Goal: Find contact information: Find contact information

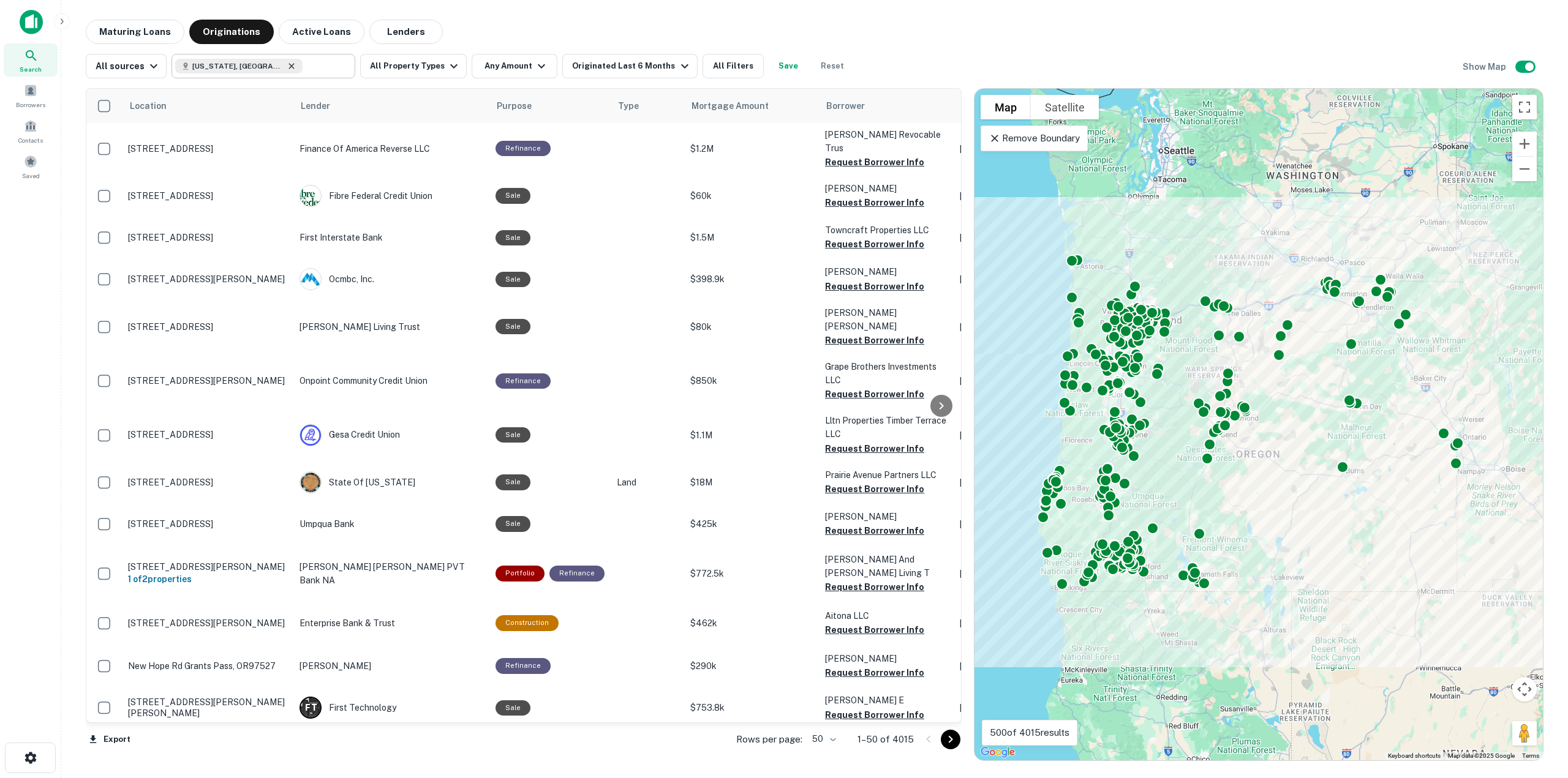
click at [289, 65] on icon at bounding box center [292, 66] width 6 height 6
type input "**********"
click at [243, 66] on input "**********" at bounding box center [253, 66] width 156 height 17
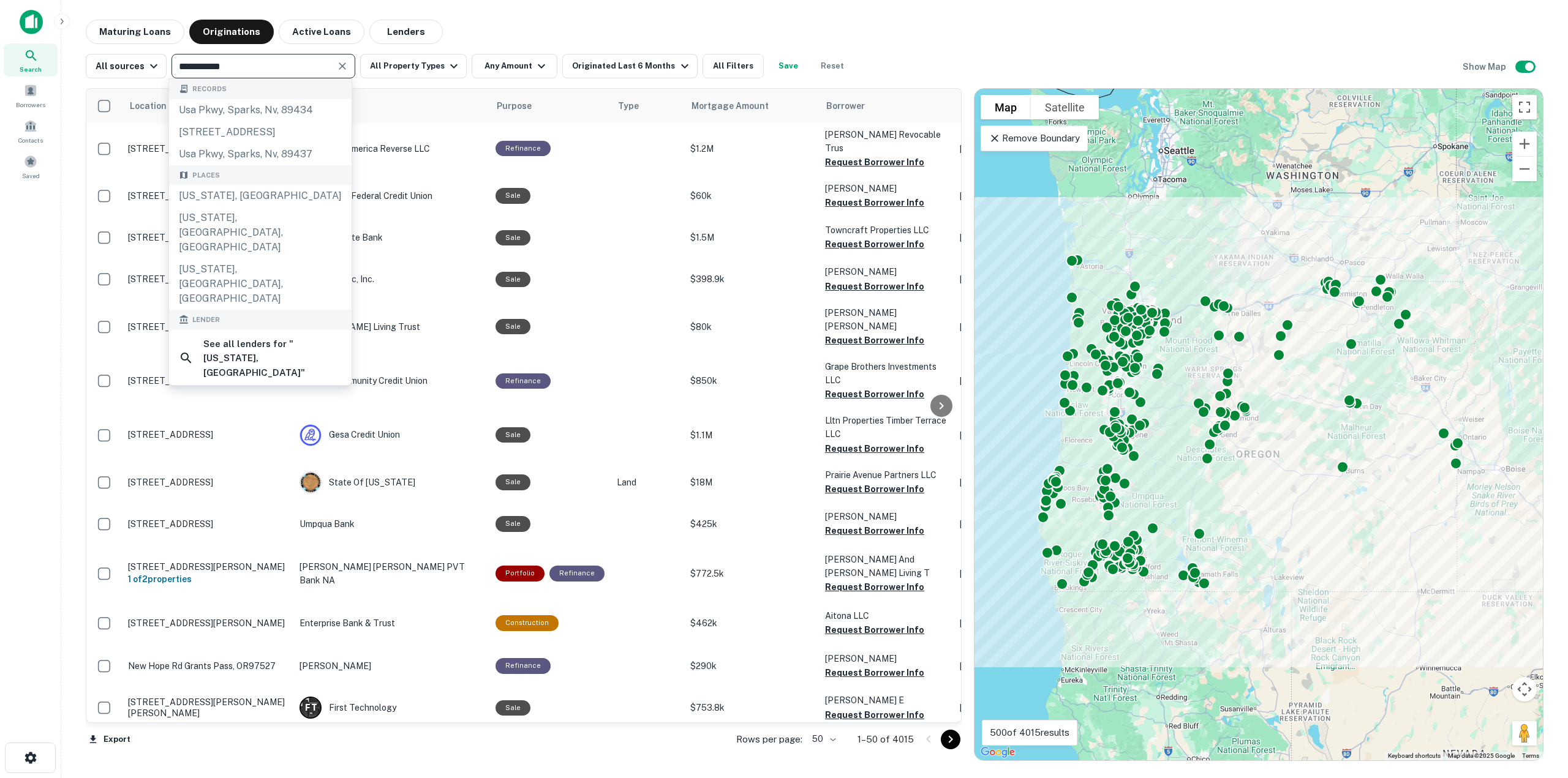
click at [340, 66] on icon "Clear" at bounding box center [342, 66] width 8 height 8
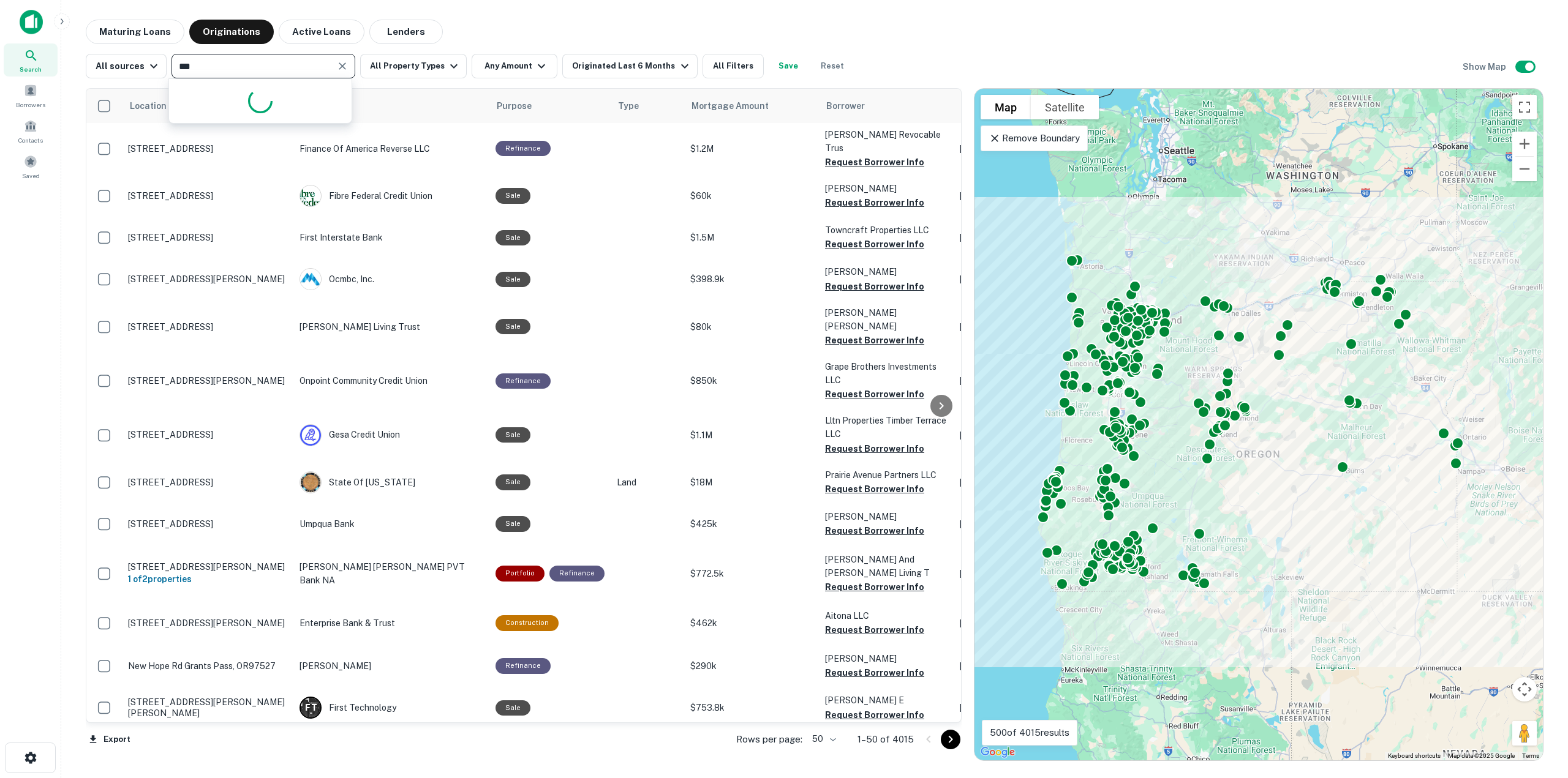
type input "****"
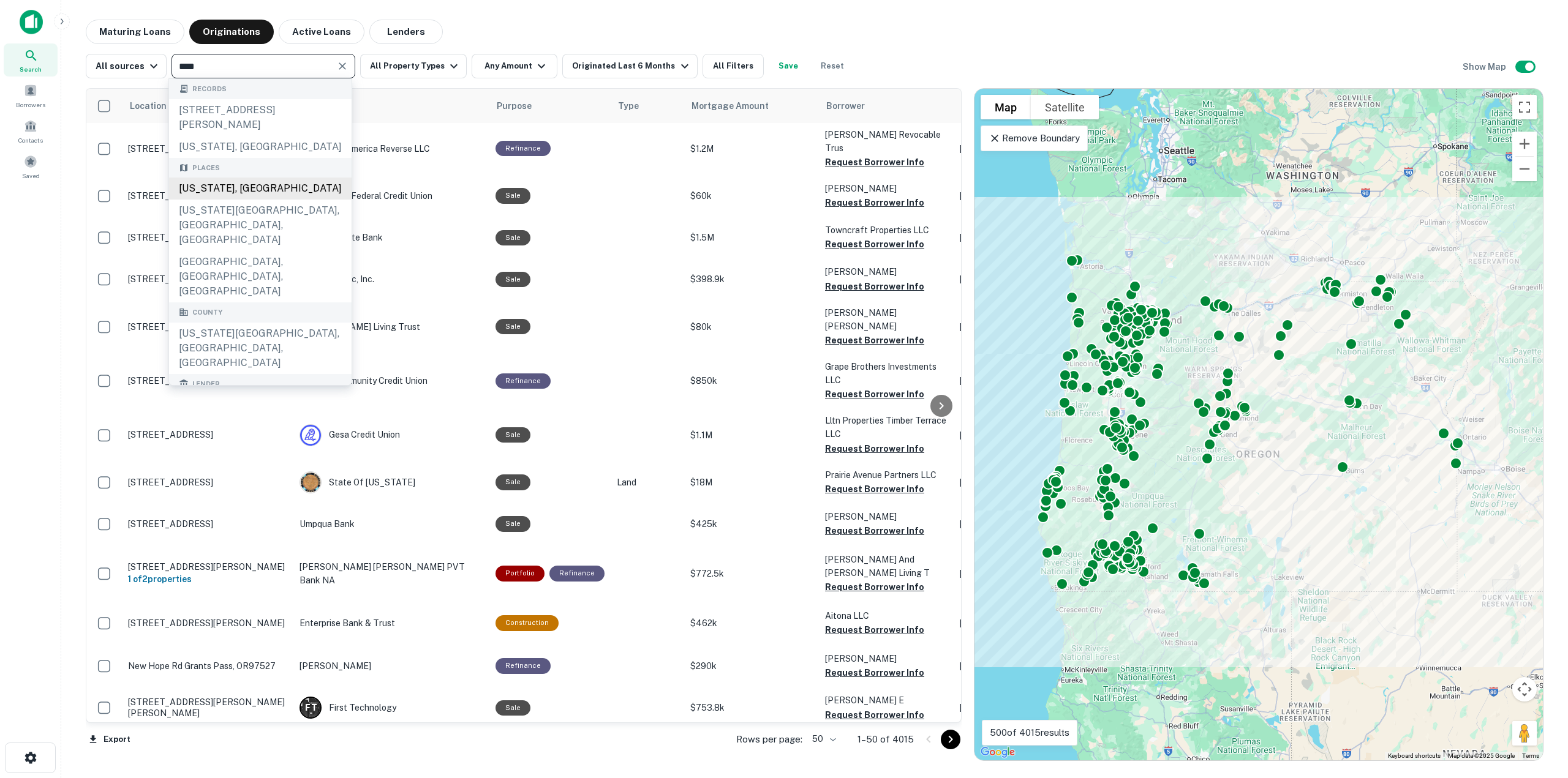
click at [272, 186] on div "[US_STATE], [GEOGRAPHIC_DATA]" at bounding box center [260, 188] width 183 height 22
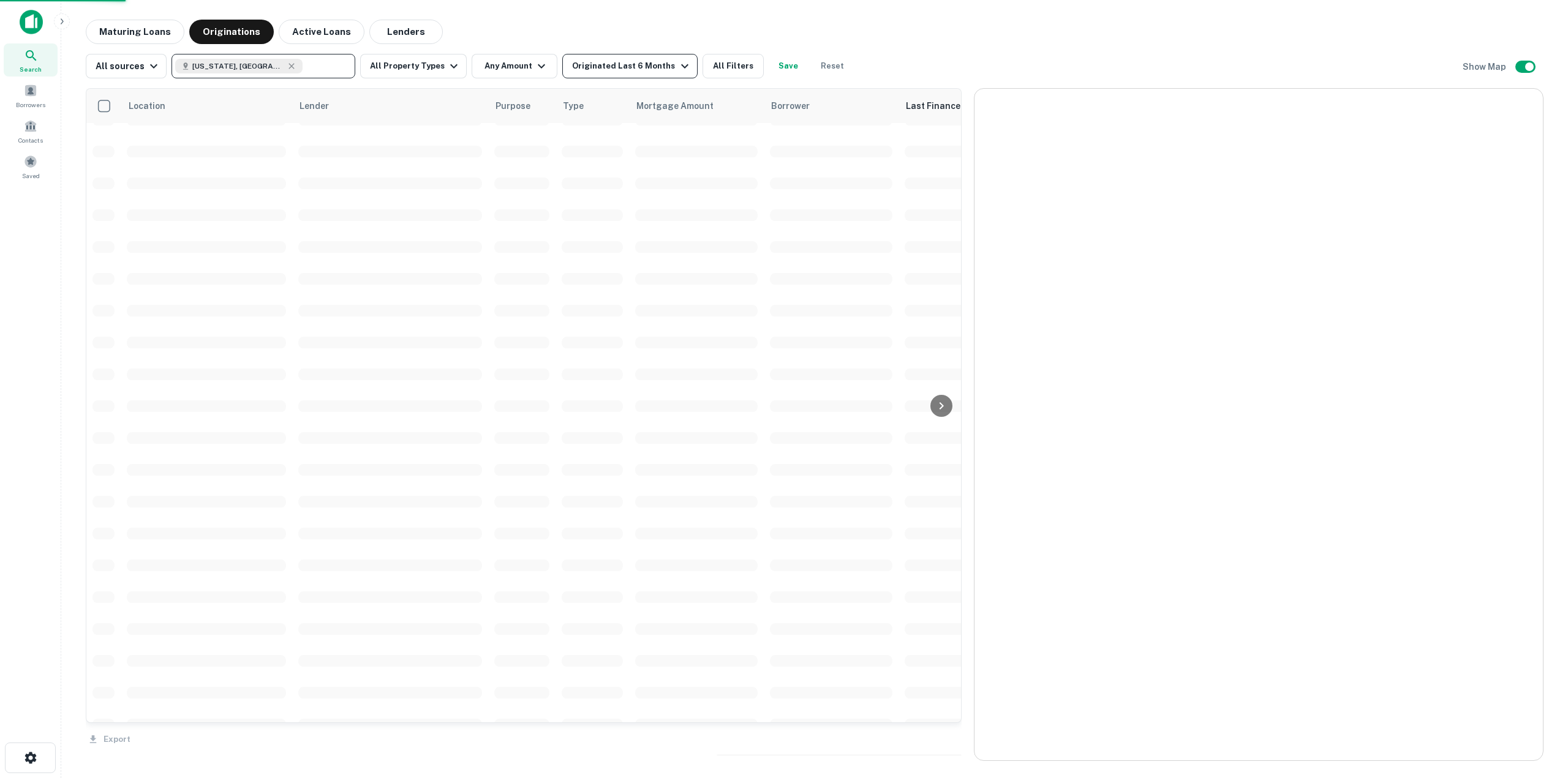
click at [598, 64] on div "Originated Last 6 Months" at bounding box center [632, 66] width 119 height 14
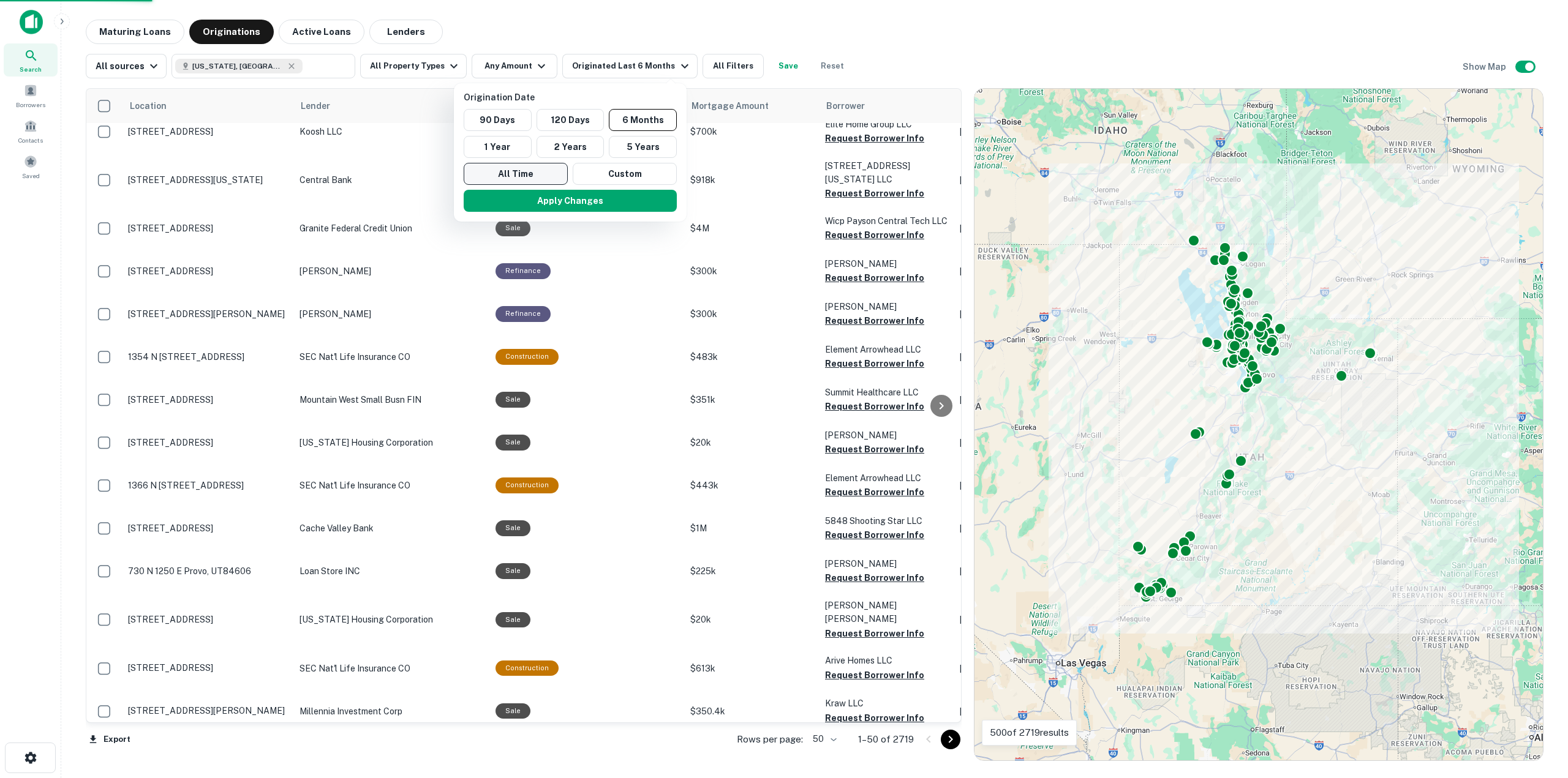
click at [518, 173] on button "All Time" at bounding box center [516, 174] width 104 height 22
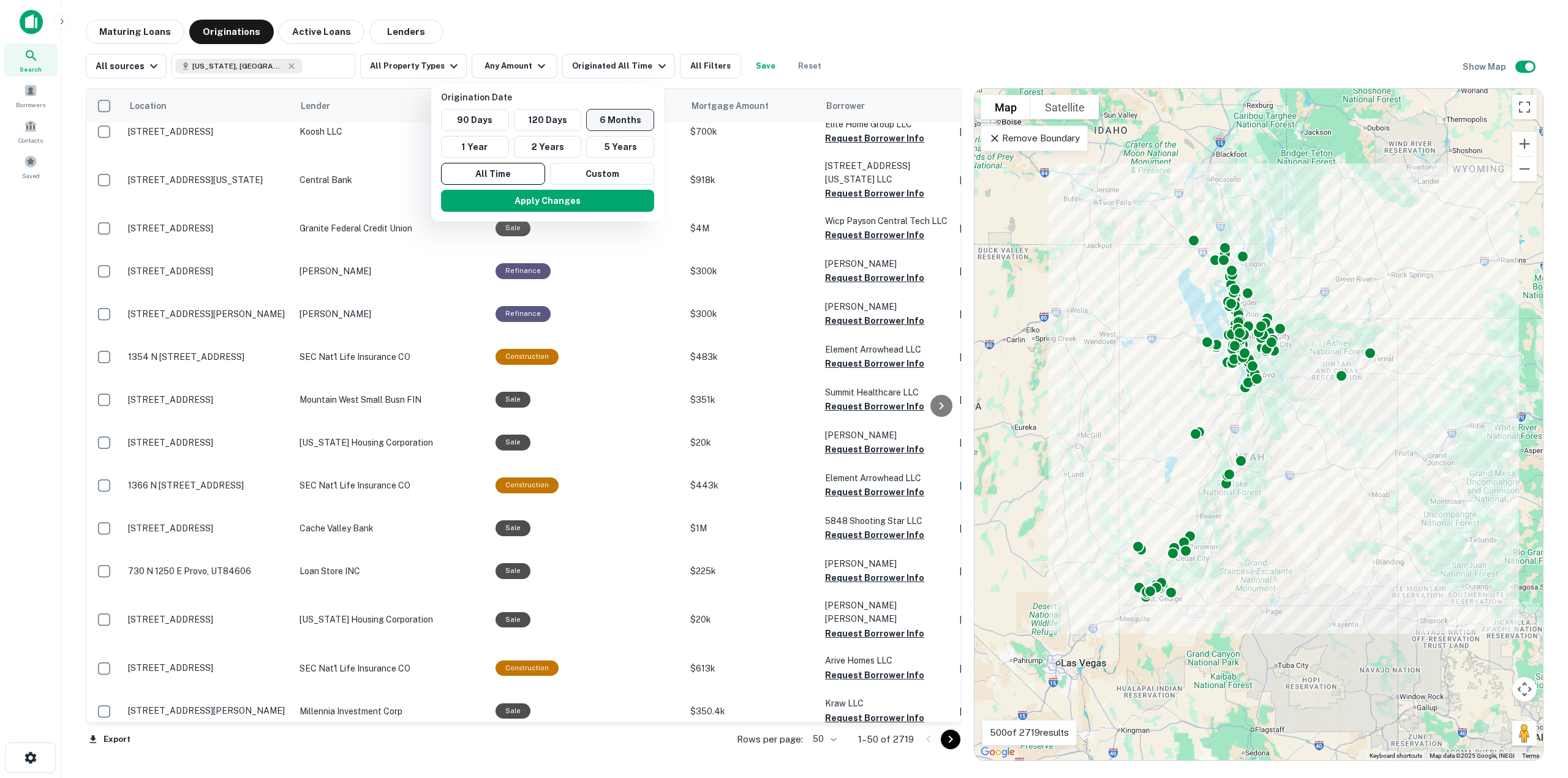
click at [618, 119] on button "6 Months" at bounding box center [620, 120] width 68 height 22
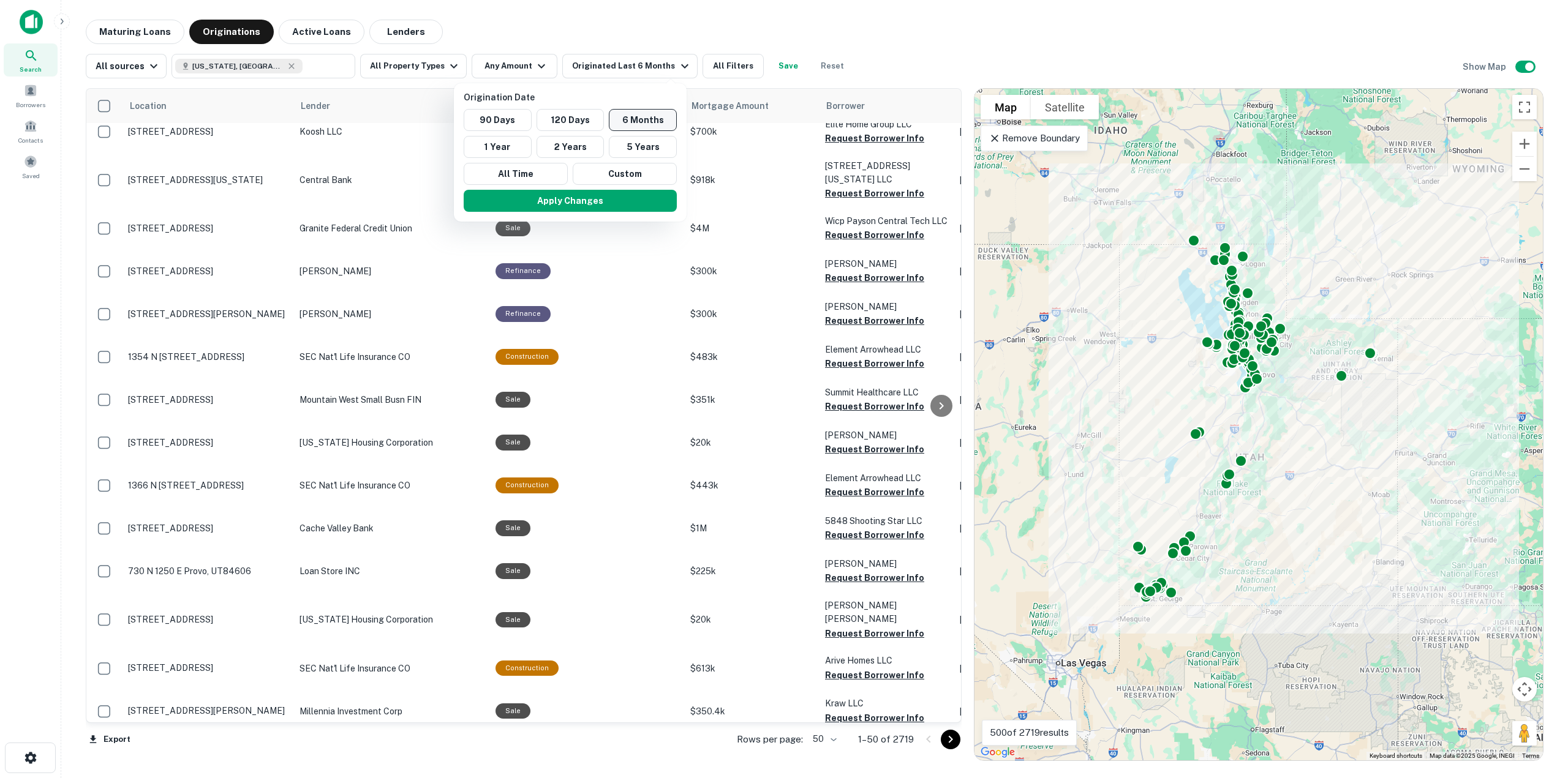
click at [622, 119] on button "6 Months" at bounding box center [643, 120] width 68 height 22
click at [446, 72] on div at bounding box center [784, 389] width 1568 height 778
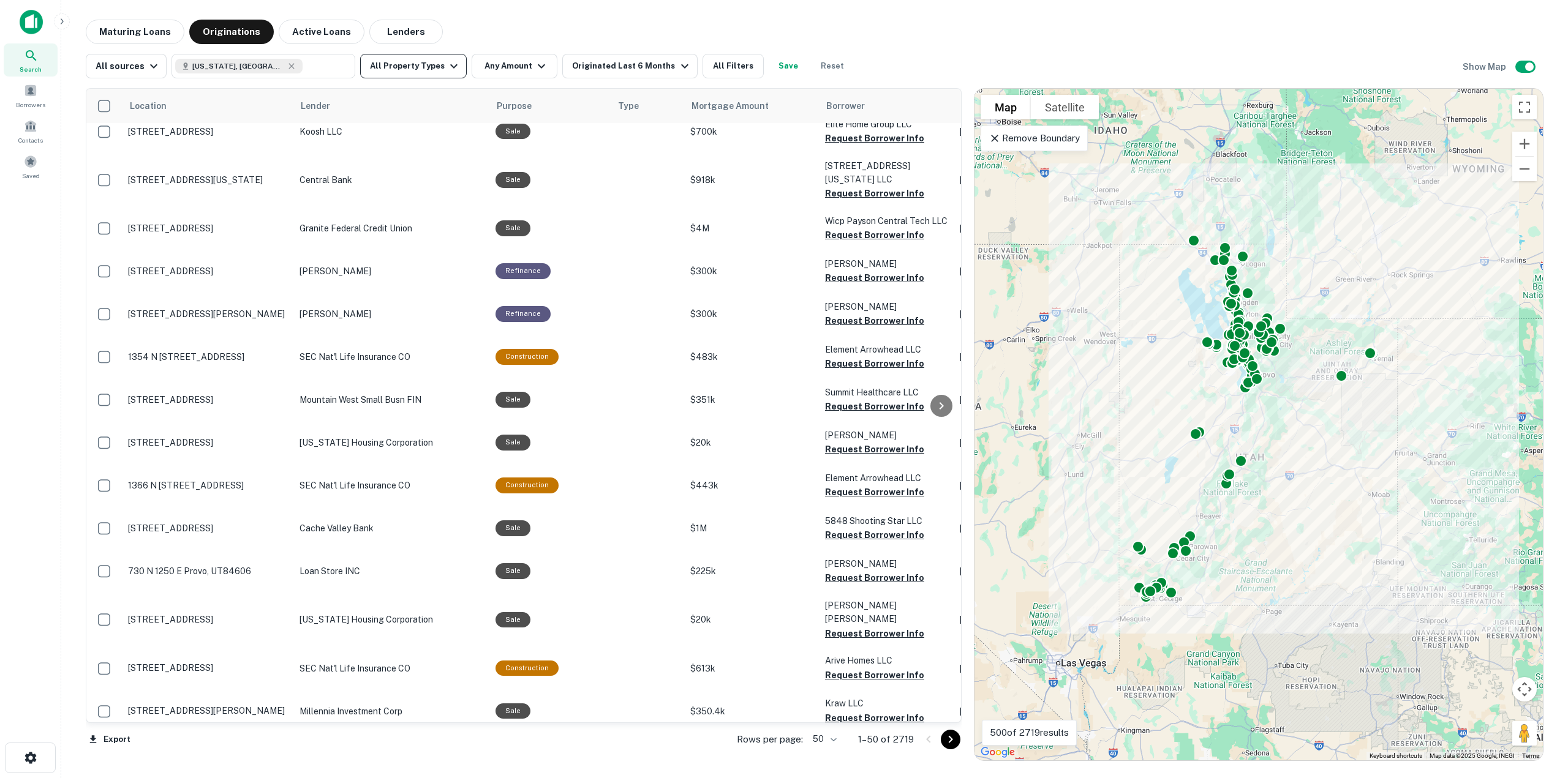
click at [452, 70] on icon "button" at bounding box center [453, 66] width 14 height 14
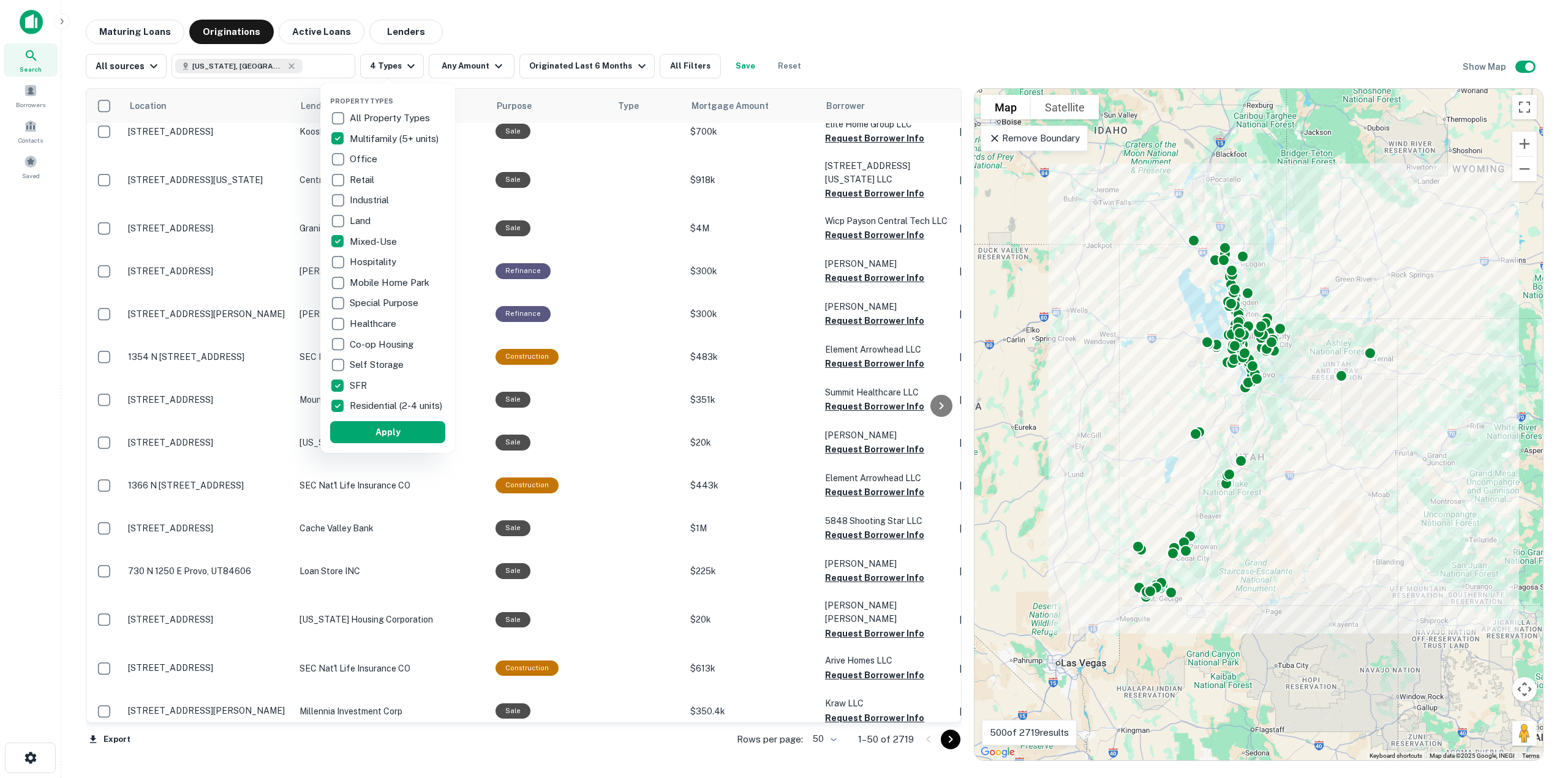
click at [365, 441] on button "Apply" at bounding box center [387, 432] width 115 height 22
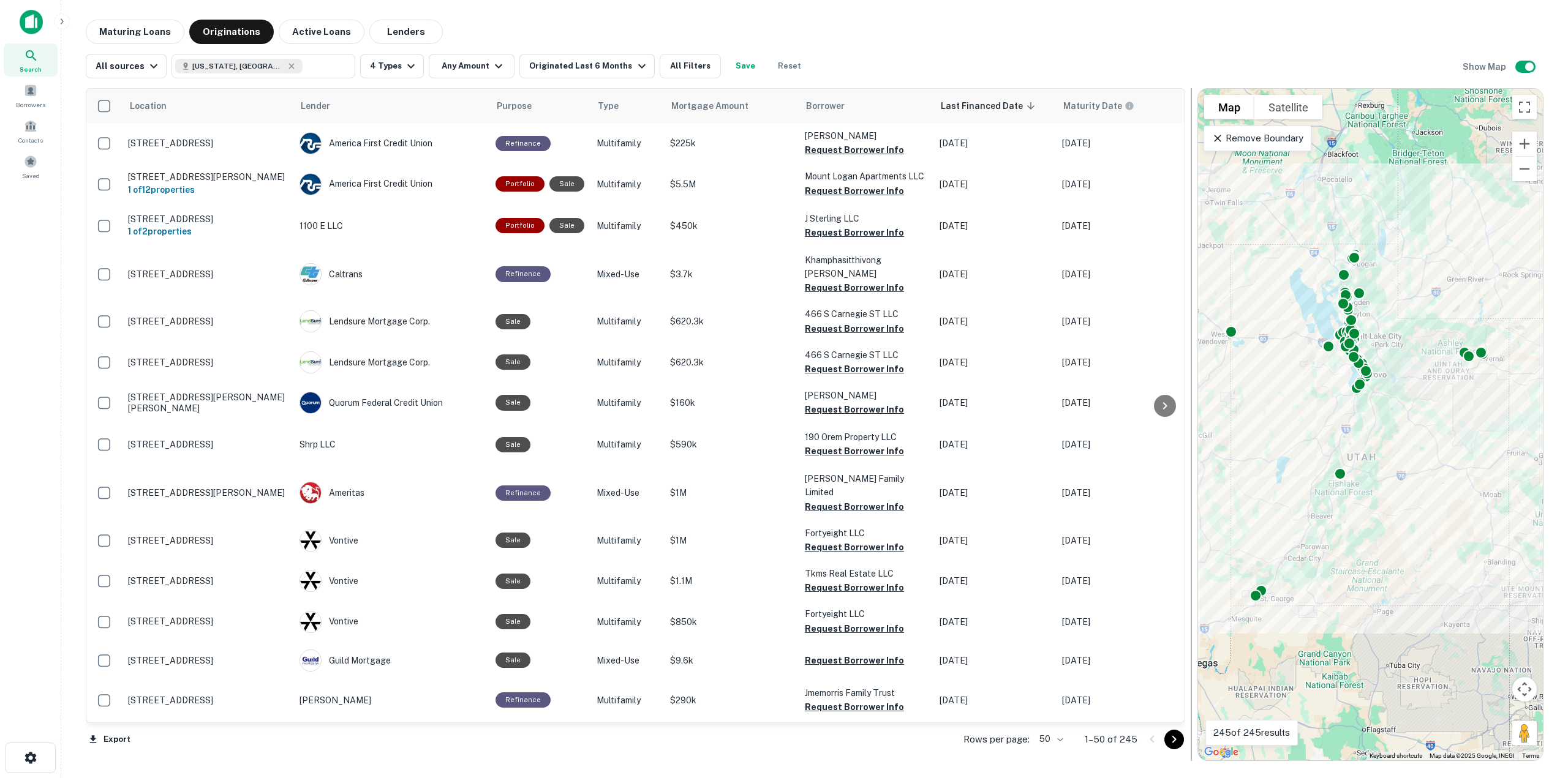
drag, startPoint x: 968, startPoint y: 202, endPoint x: 1191, endPoint y: 195, distance: 223.1
click at [1191, 195] on div at bounding box center [1191, 425] width 1 height 673
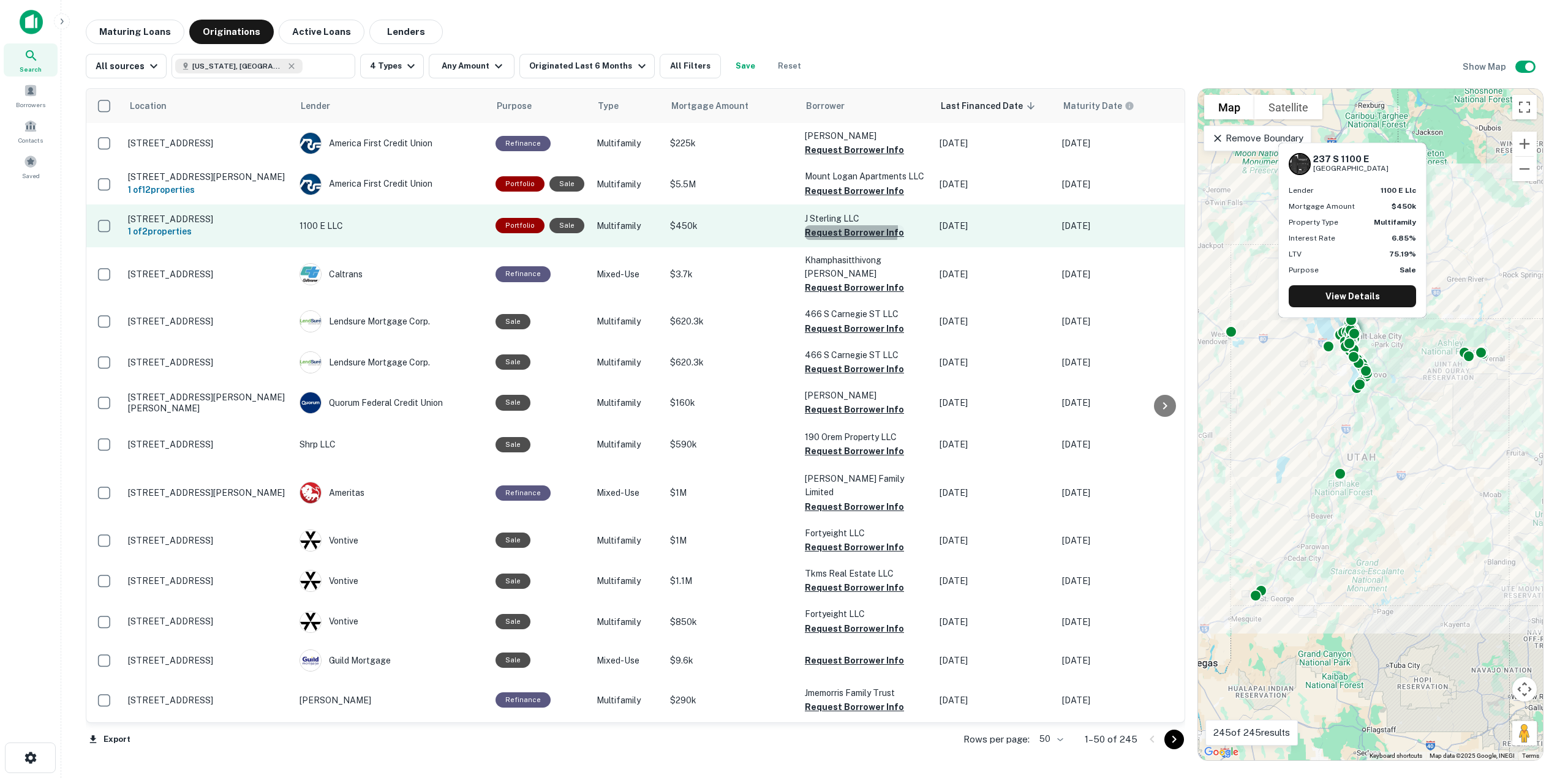
click at [819, 229] on button "Request Borrower Info" at bounding box center [855, 232] width 99 height 14
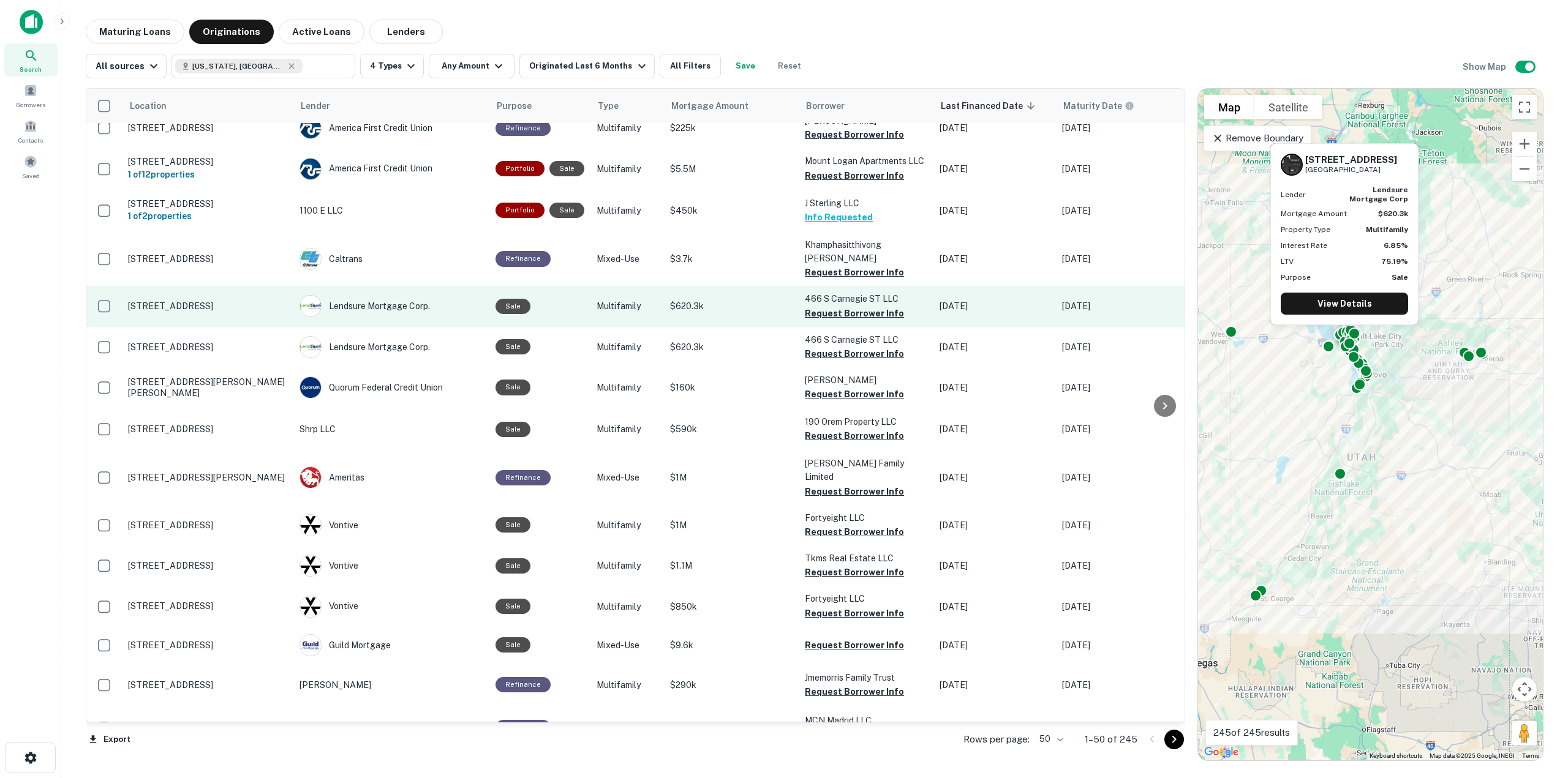
scroll to position [61, 0]
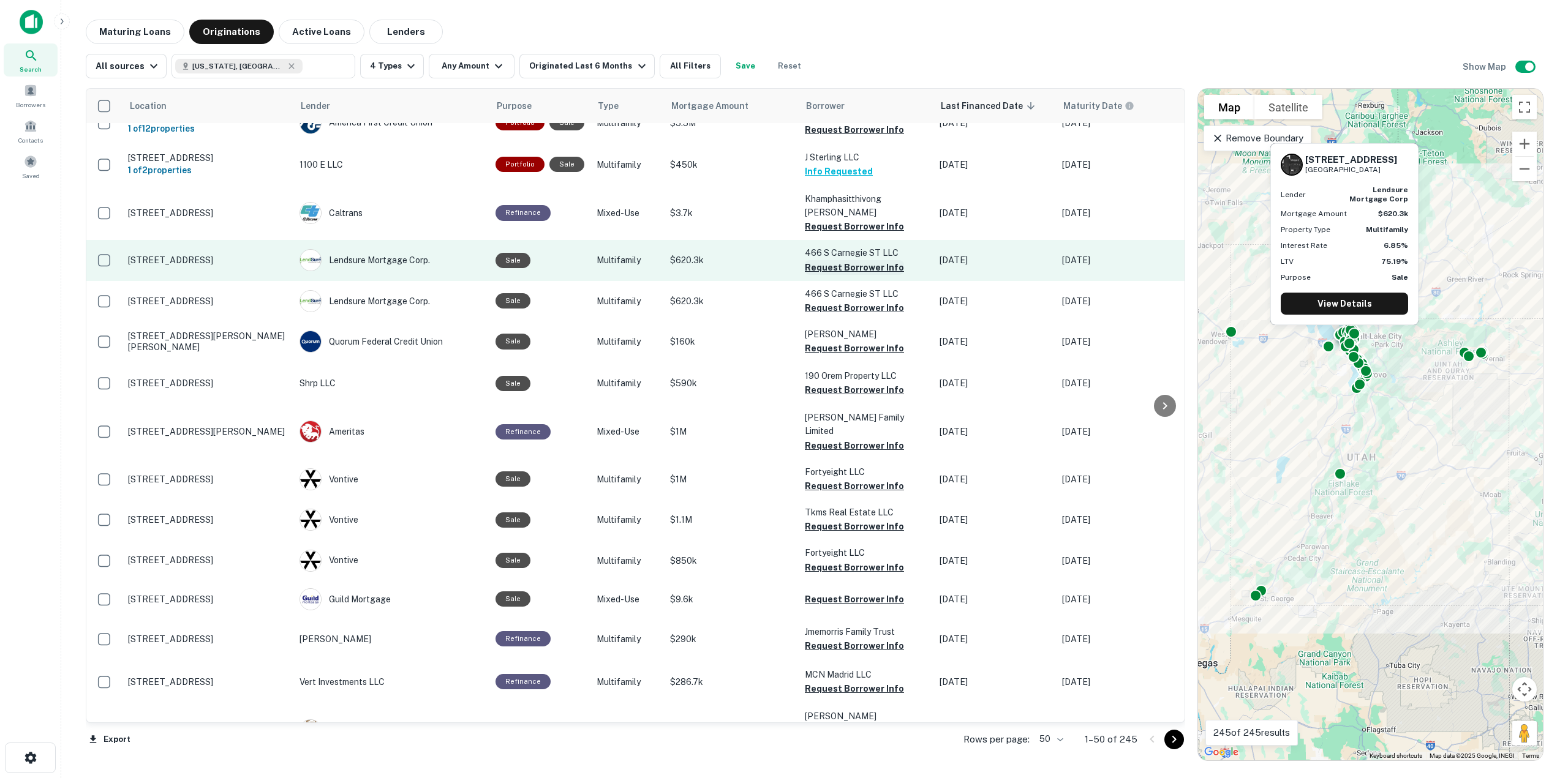
click at [833, 260] on button "Request Borrower Info" at bounding box center [855, 267] width 99 height 14
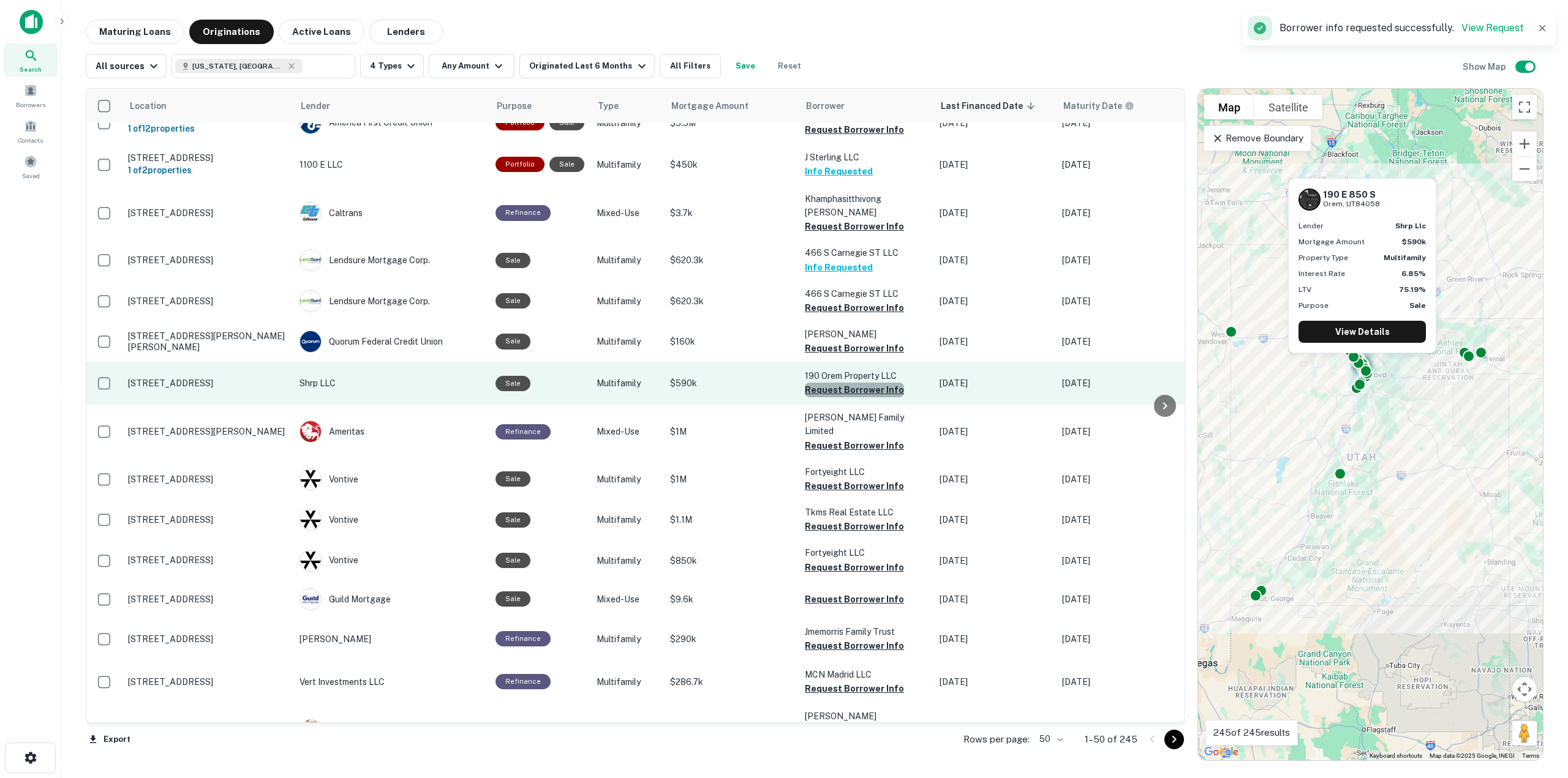
click at [853, 383] on button "Request Borrower Info" at bounding box center [855, 389] width 99 height 14
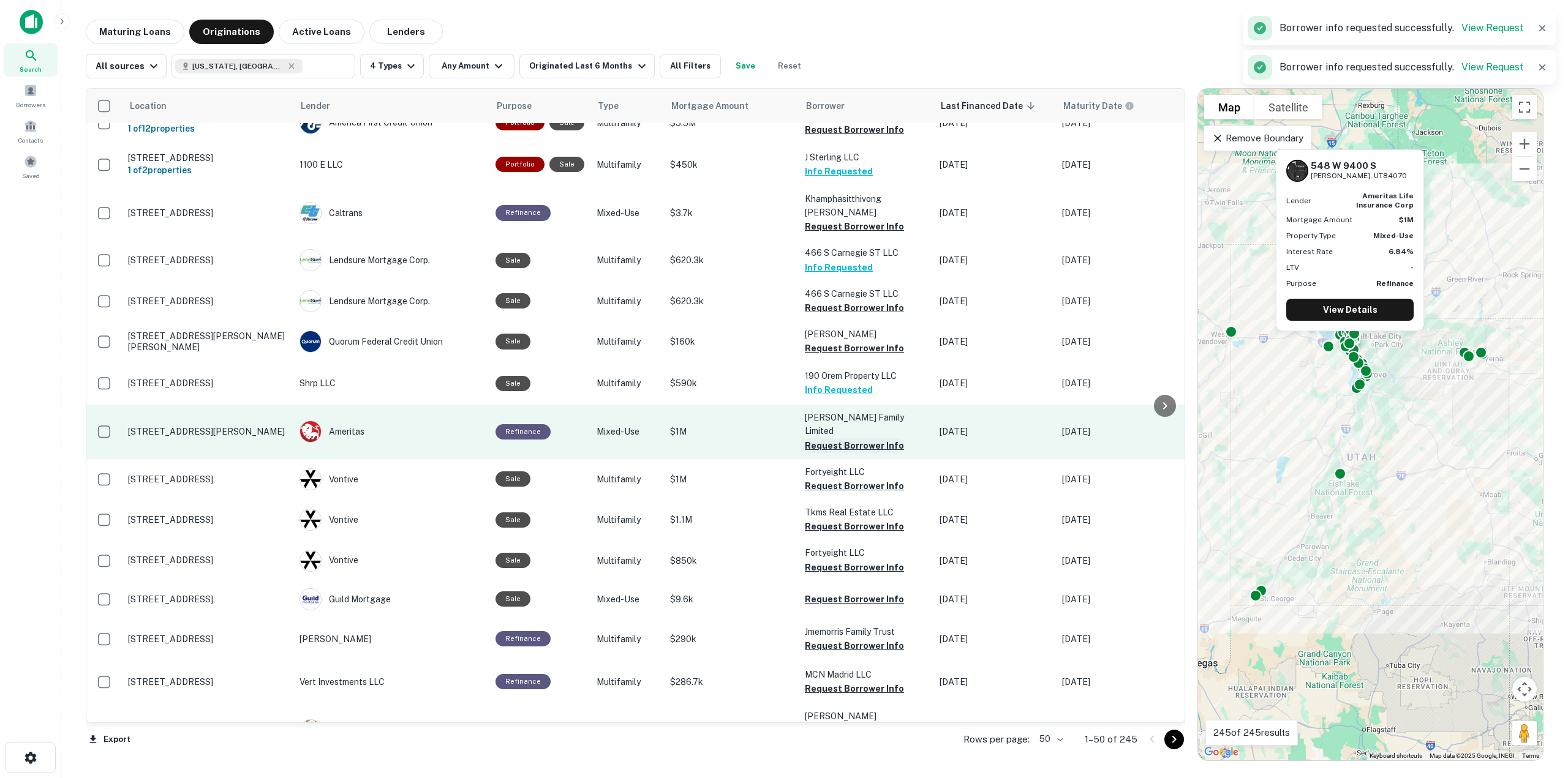
click at [876, 438] on button "Request Borrower Info" at bounding box center [855, 445] width 99 height 14
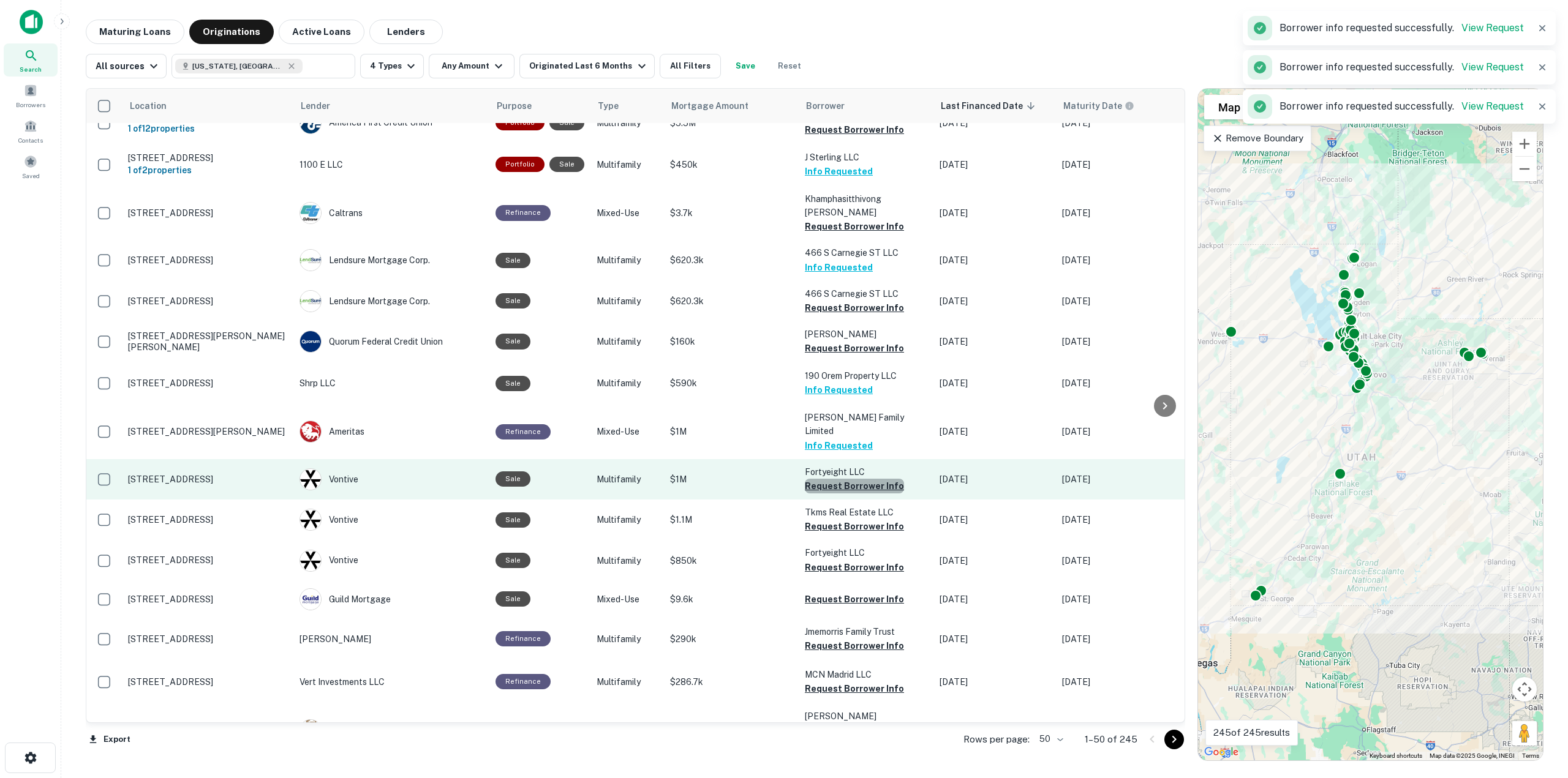
click at [878, 479] on button "Request Borrower Info" at bounding box center [855, 485] width 99 height 14
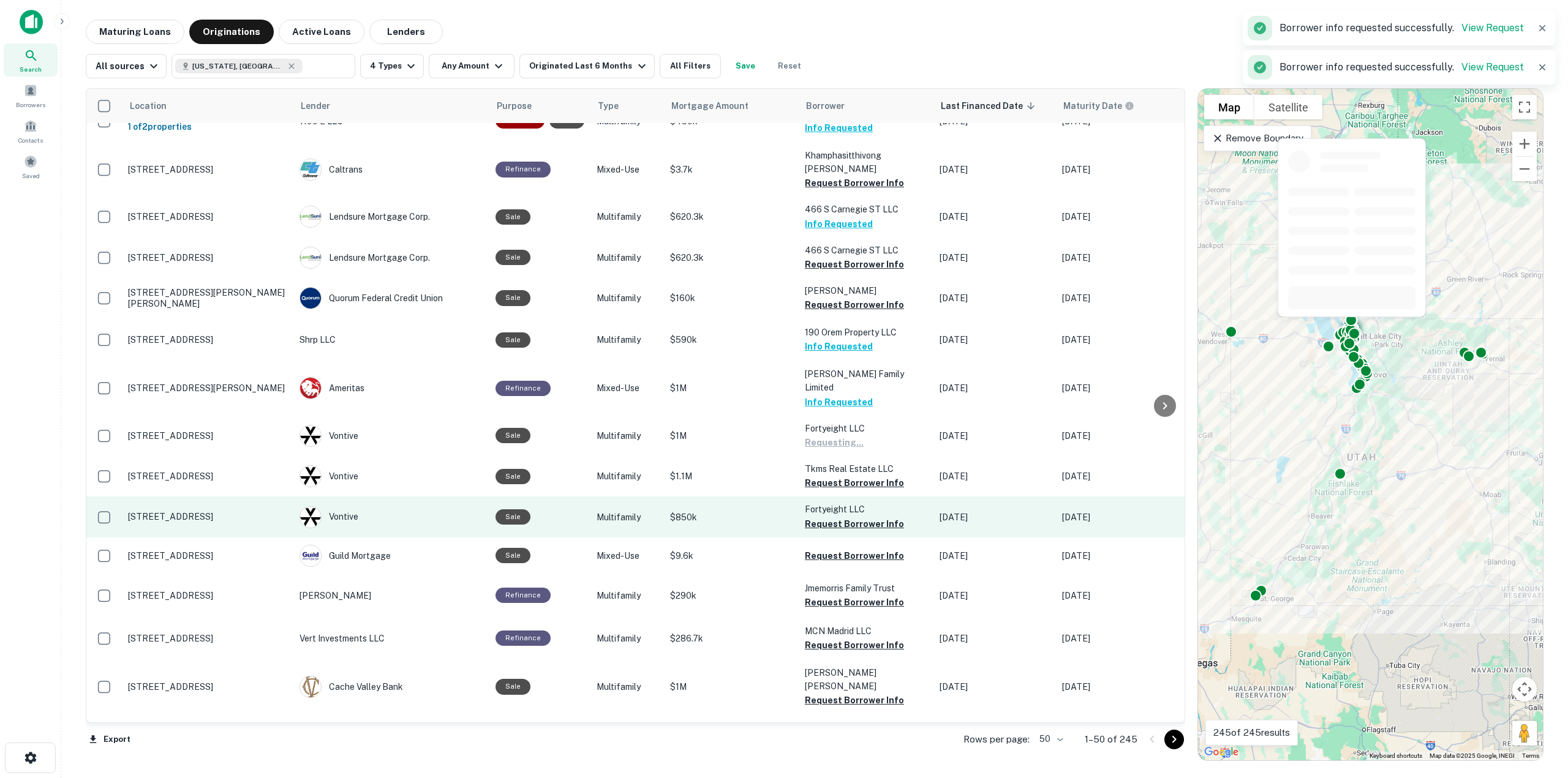
scroll to position [123, 0]
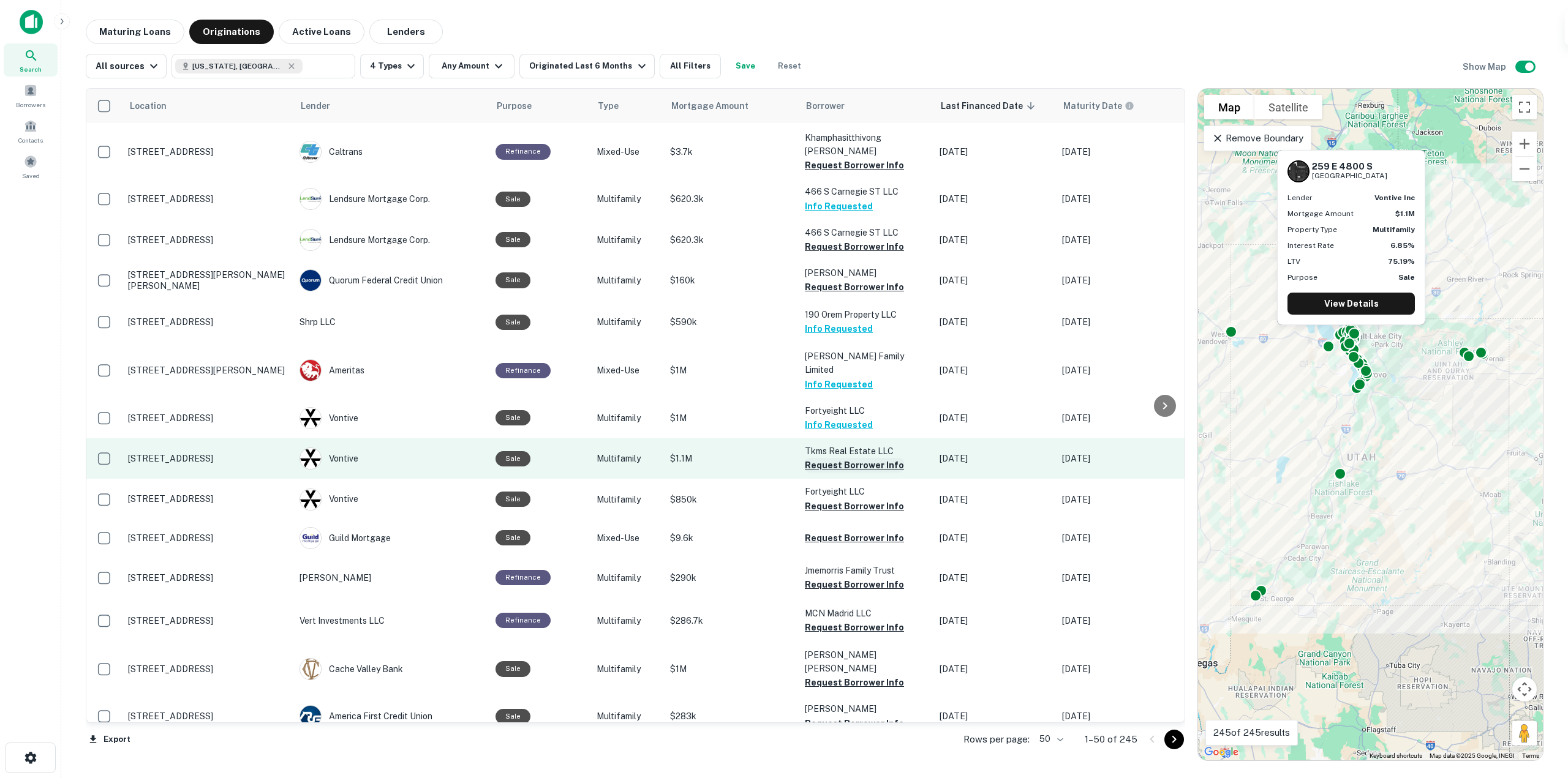
click at [866, 458] on button "Request Borrower Info" at bounding box center [855, 465] width 99 height 14
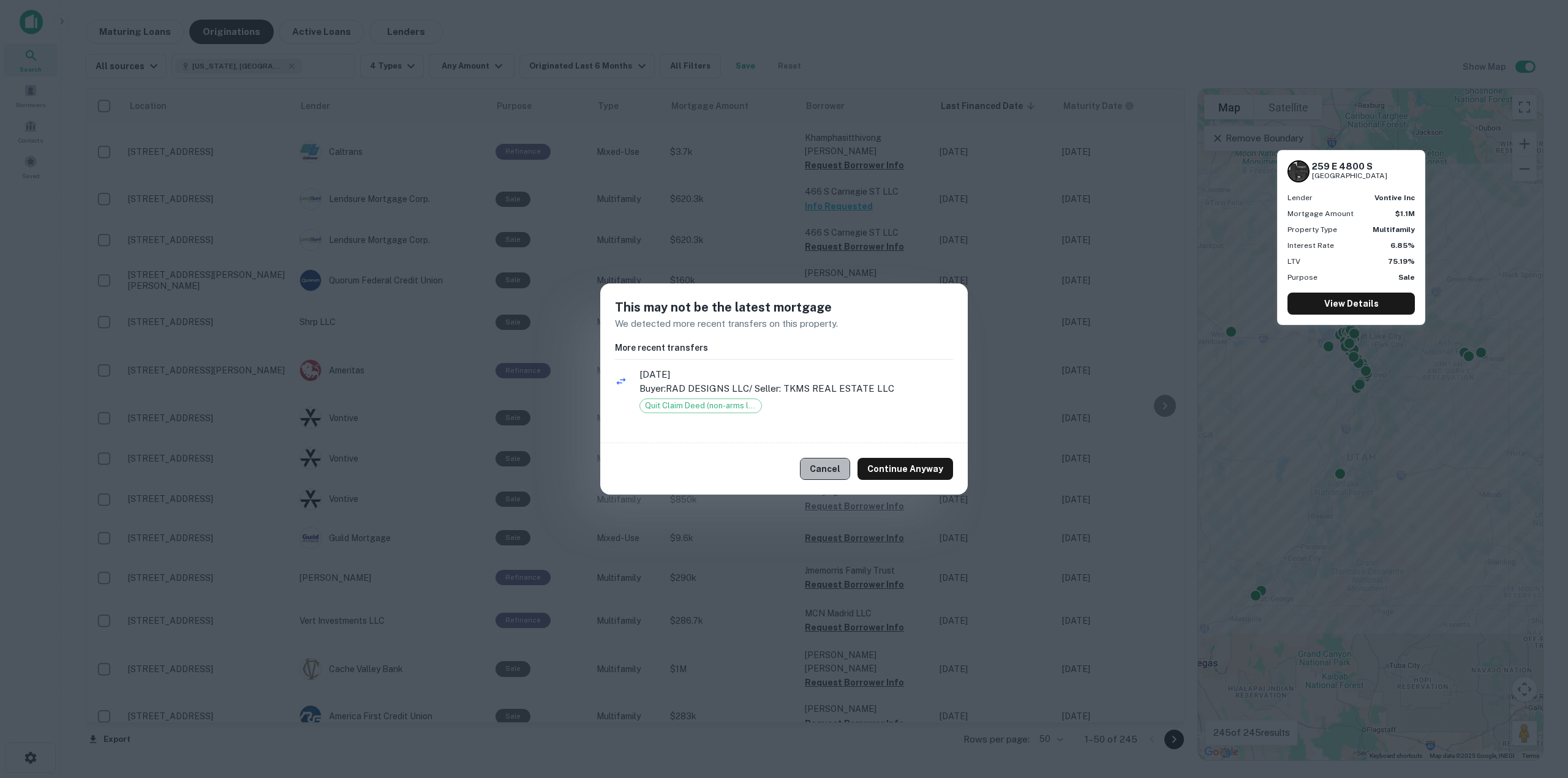
click at [839, 469] on button "Cancel" at bounding box center [825, 469] width 50 height 22
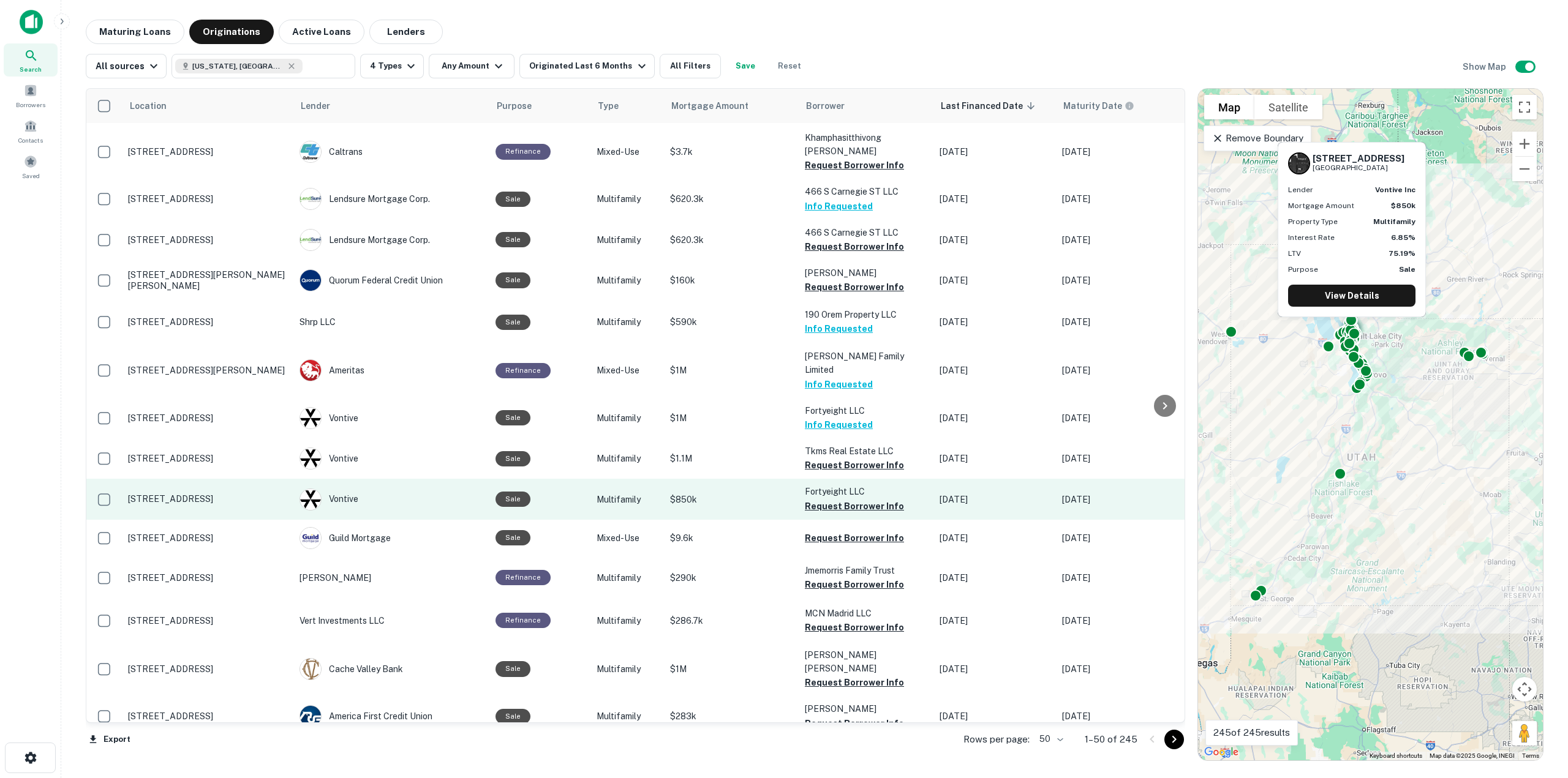
scroll to position [183, 0]
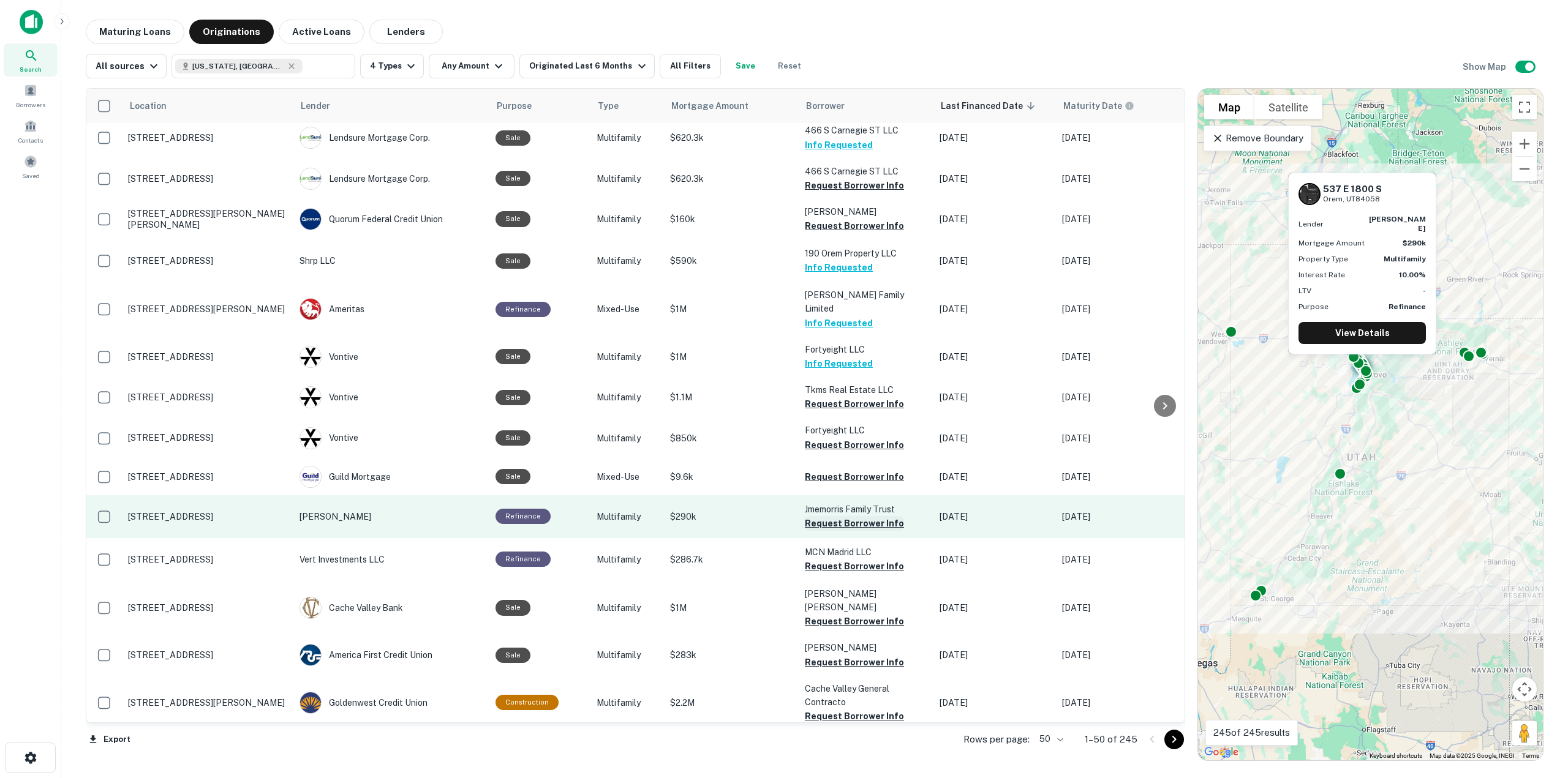
click at [855, 516] on button "Request Borrower Info" at bounding box center [855, 523] width 99 height 14
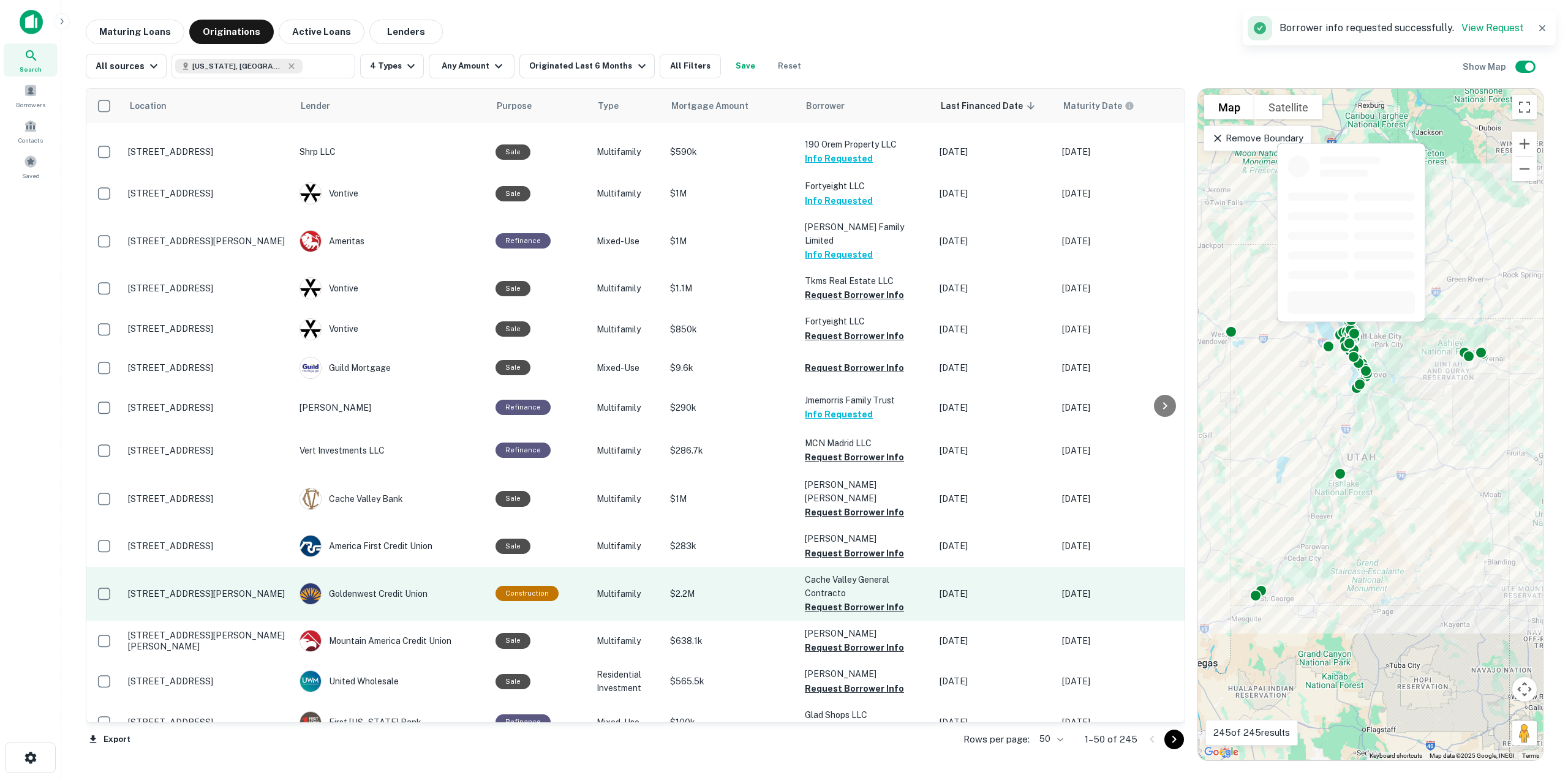
scroll to position [306, 0]
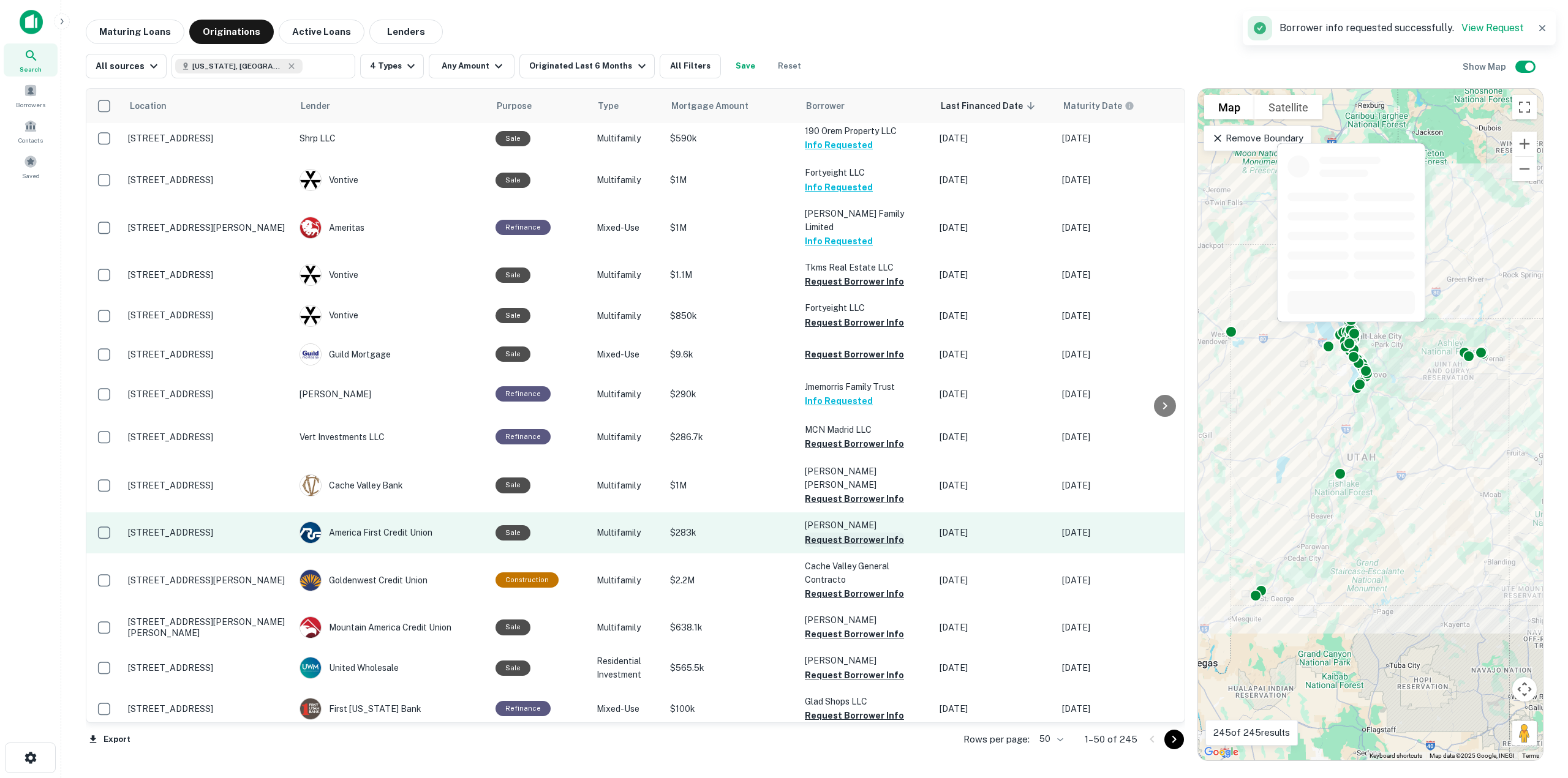
click at [851, 532] on button "Request Borrower Info" at bounding box center [855, 539] width 99 height 14
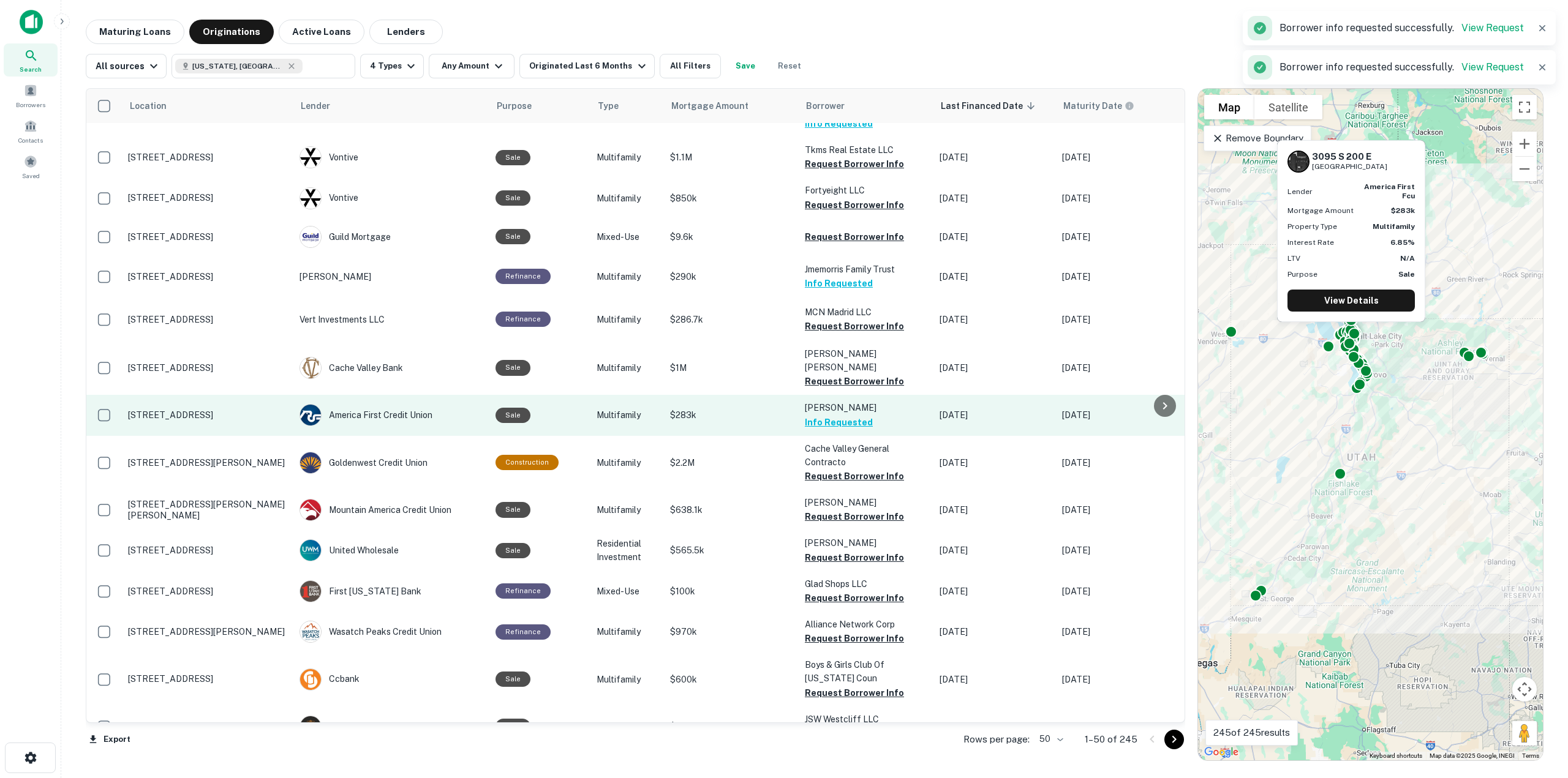
scroll to position [429, 0]
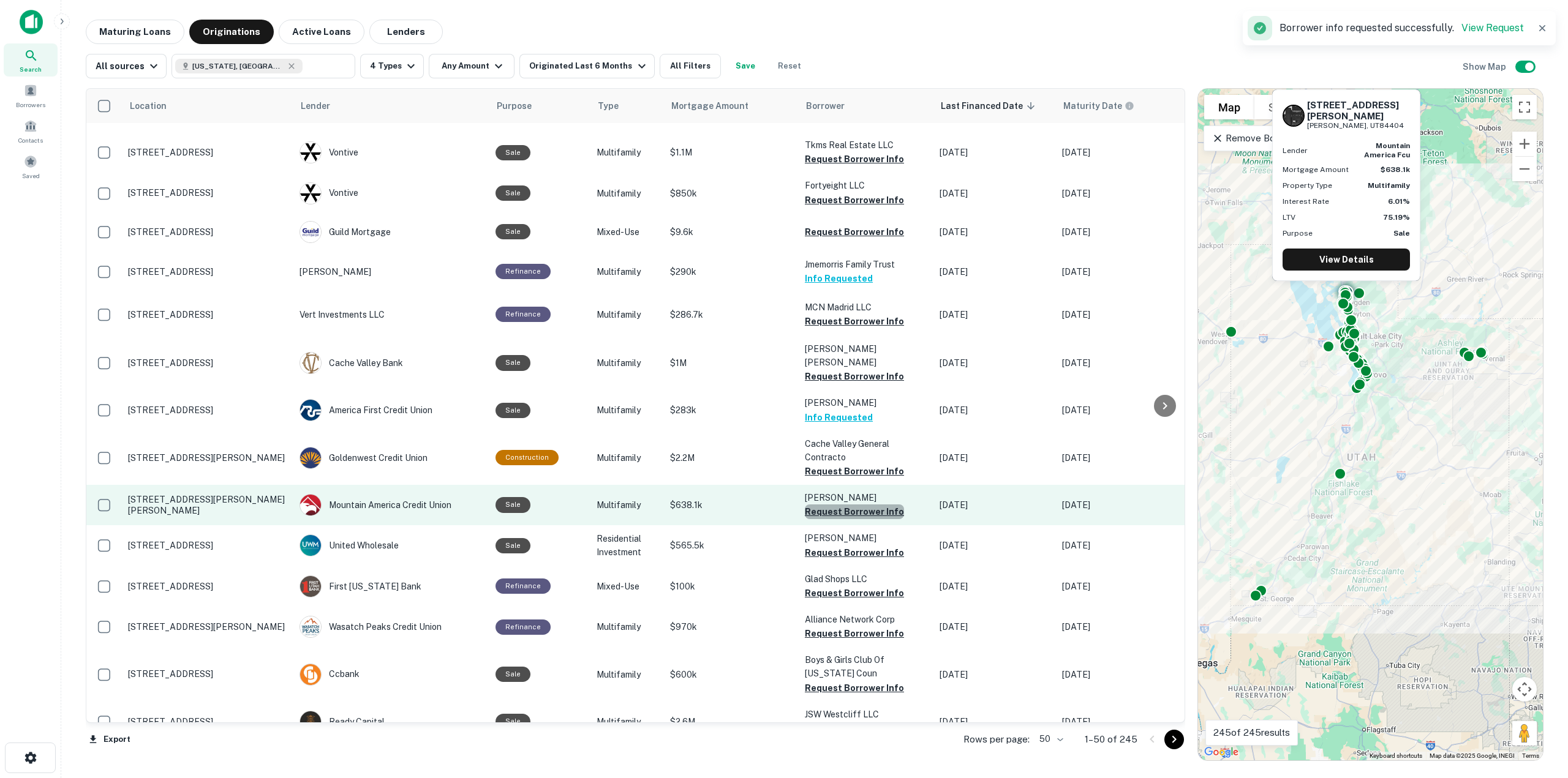
click at [869, 505] on button "Request Borrower Info" at bounding box center [855, 511] width 99 height 14
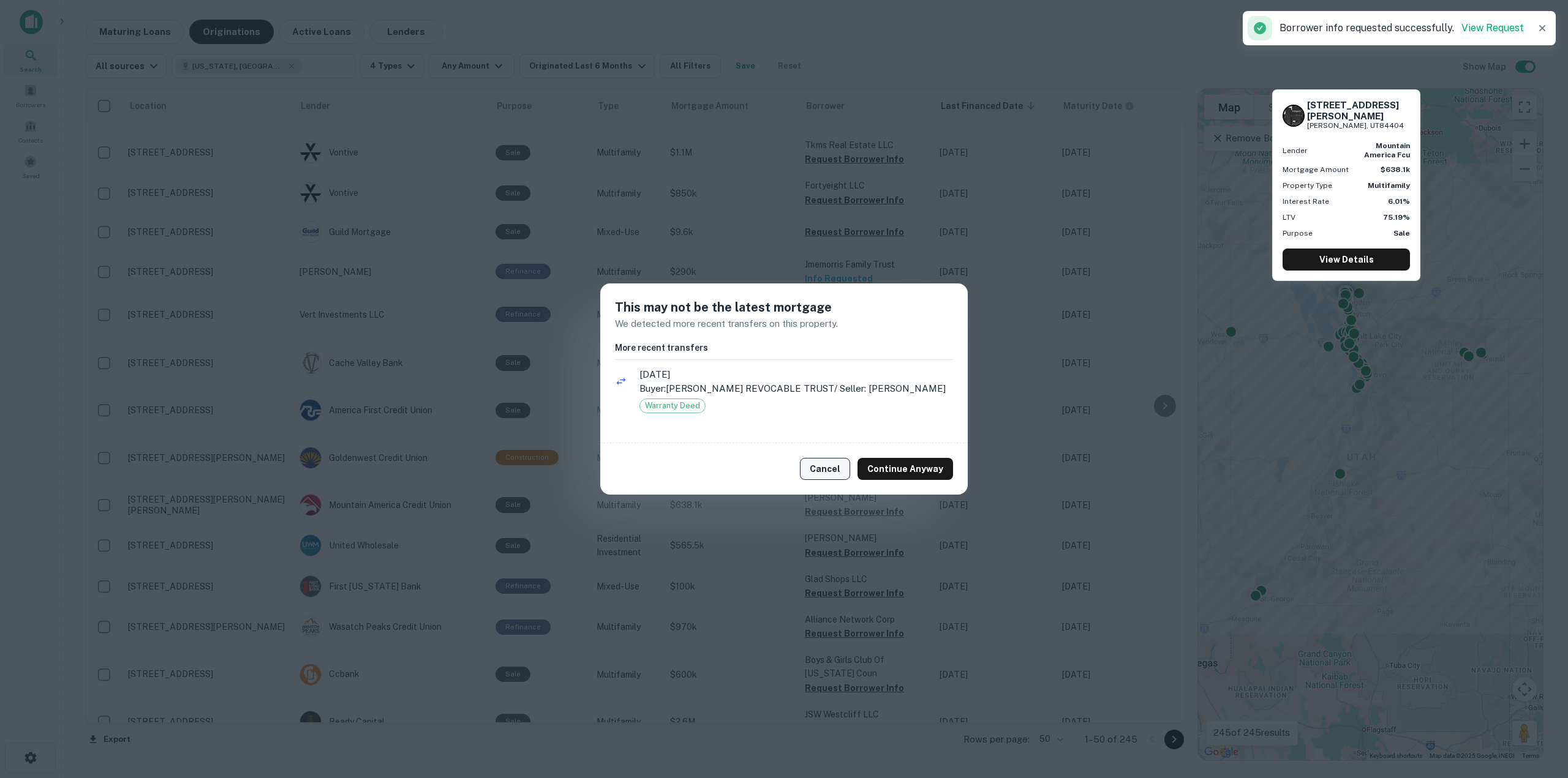
click at [814, 462] on button "Cancel" at bounding box center [825, 469] width 50 height 22
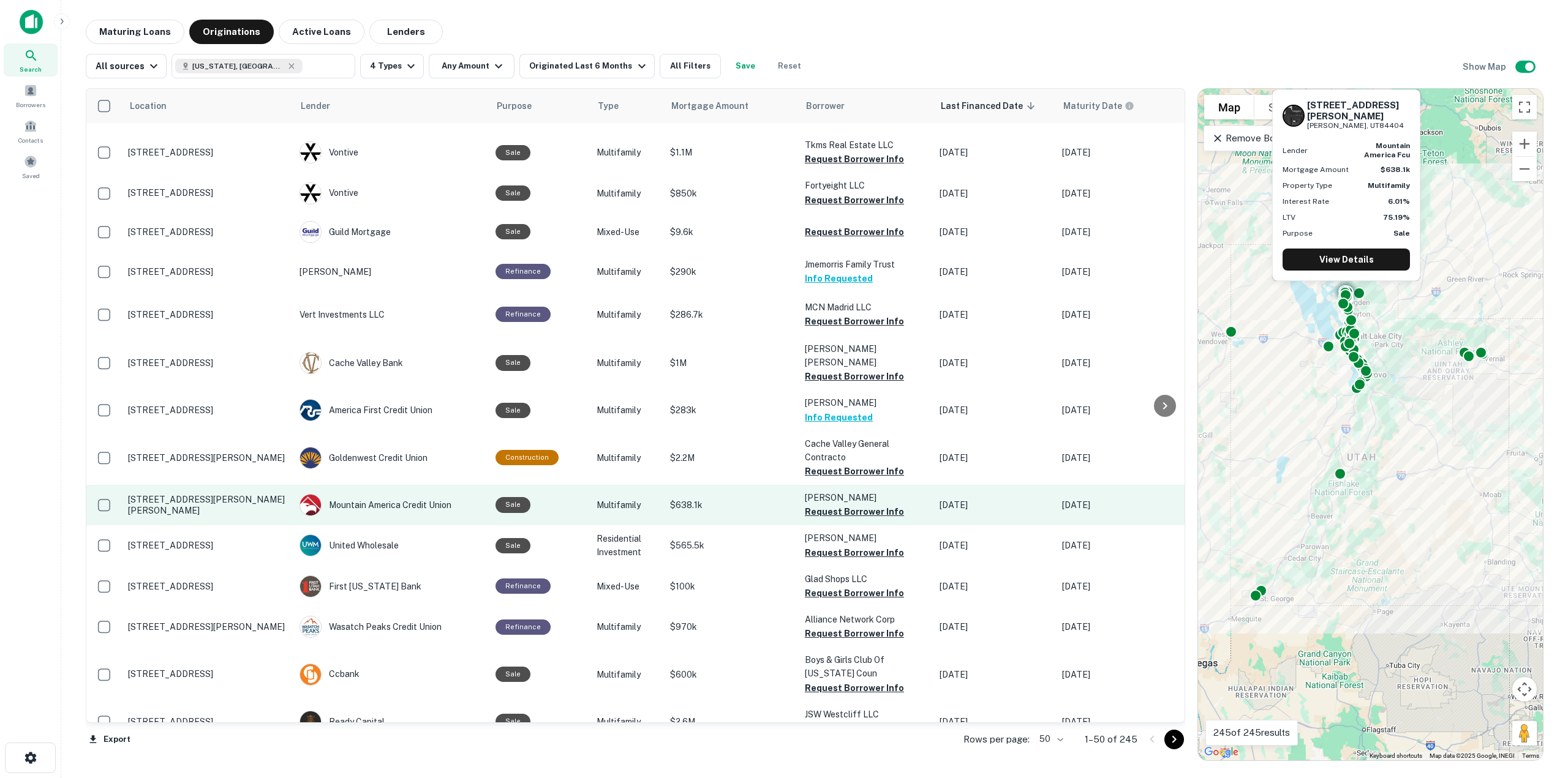
scroll to position [490, 0]
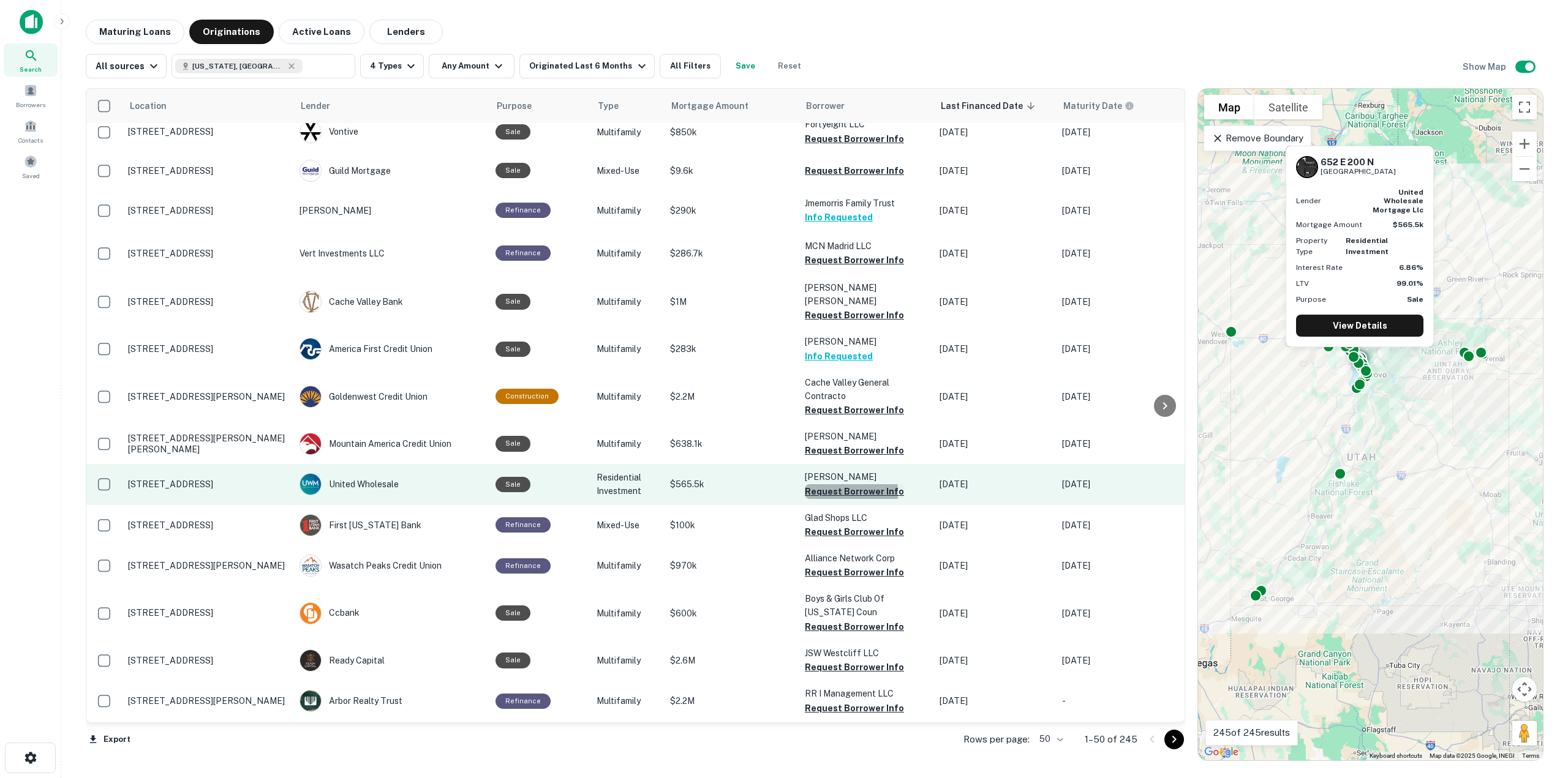
click at [807, 484] on button "Request Borrower Info" at bounding box center [855, 491] width 99 height 14
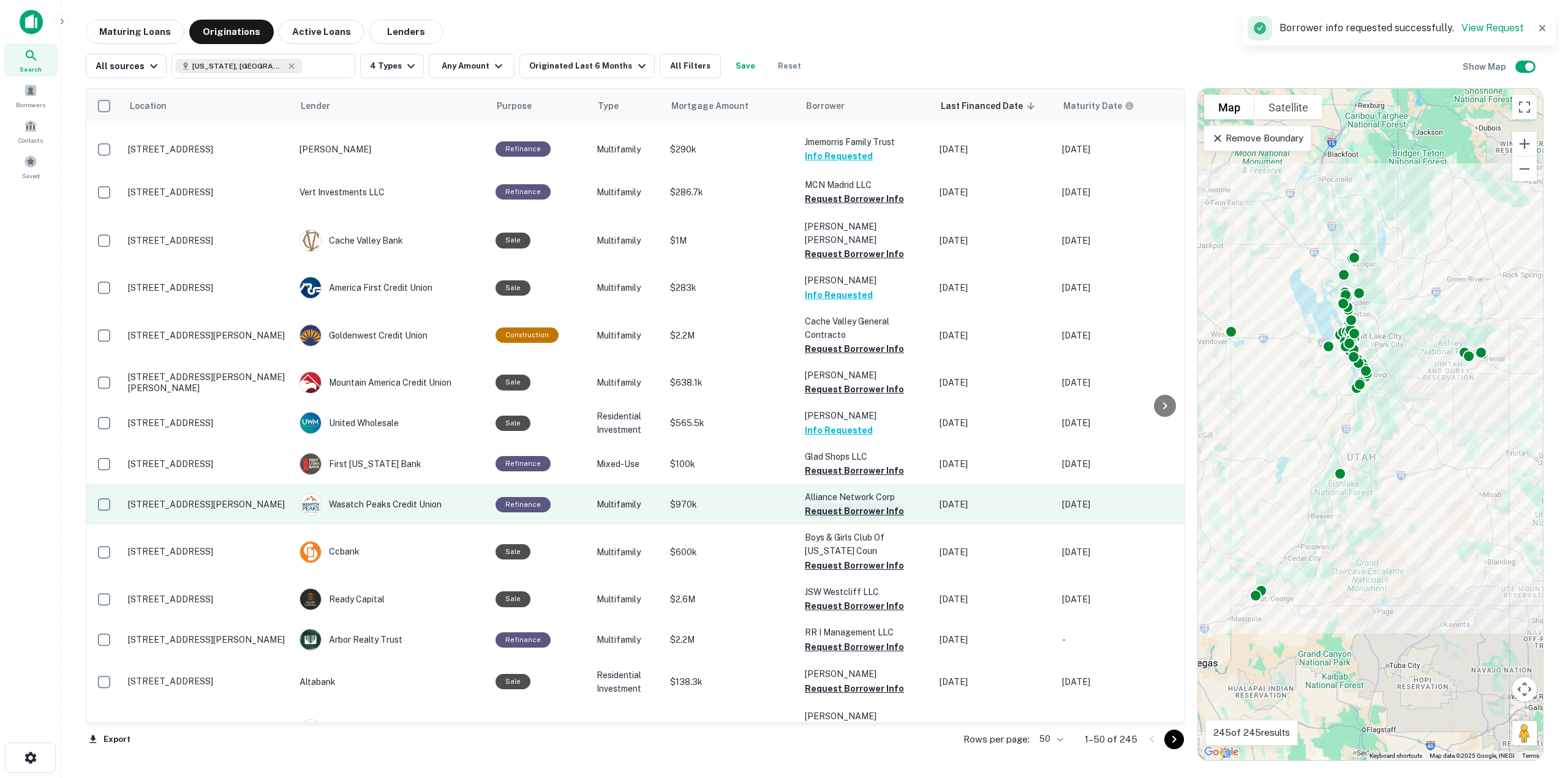
scroll to position [612, 0]
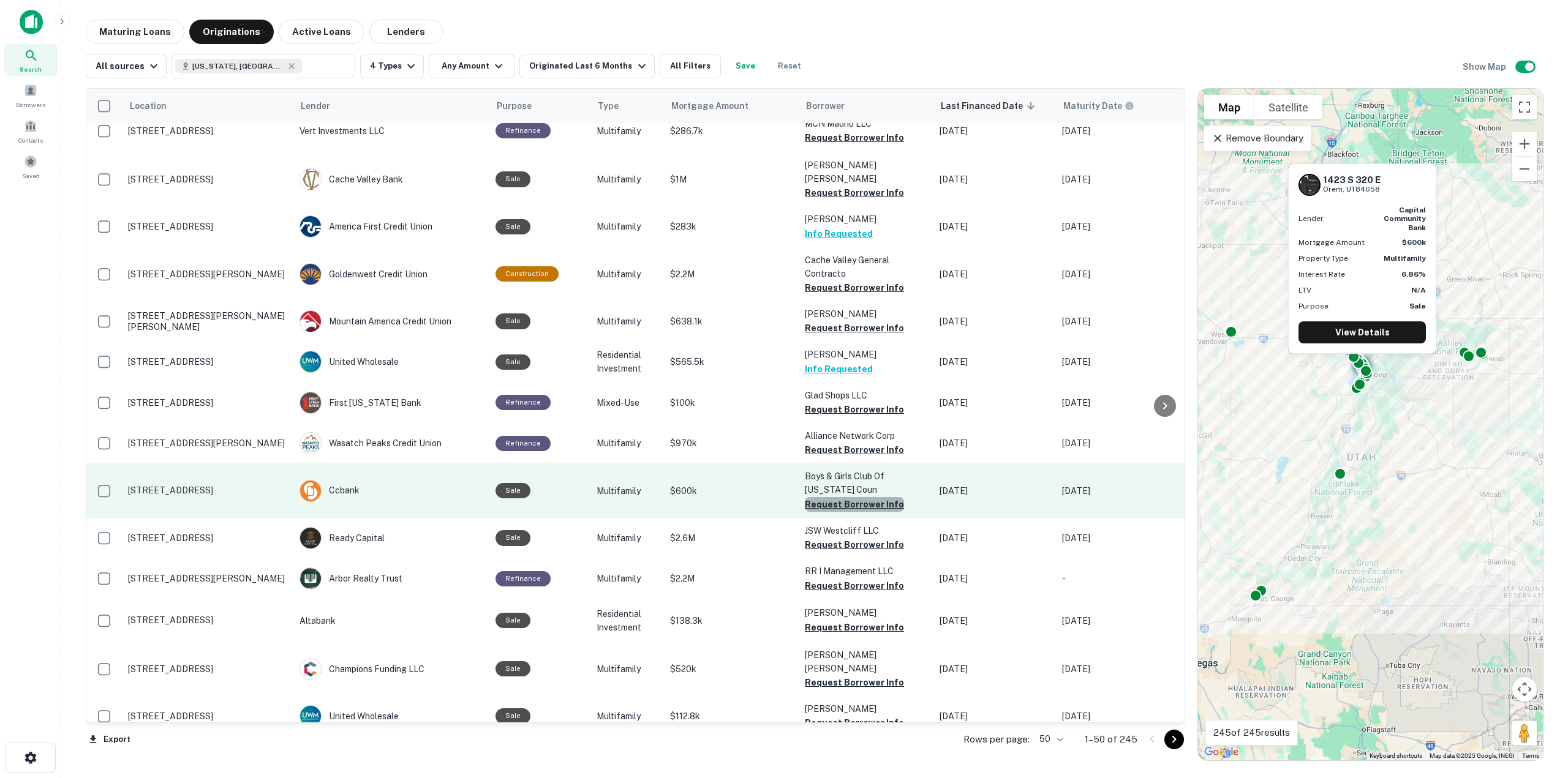
click at [866, 497] on button "Request Borrower Info" at bounding box center [855, 504] width 99 height 14
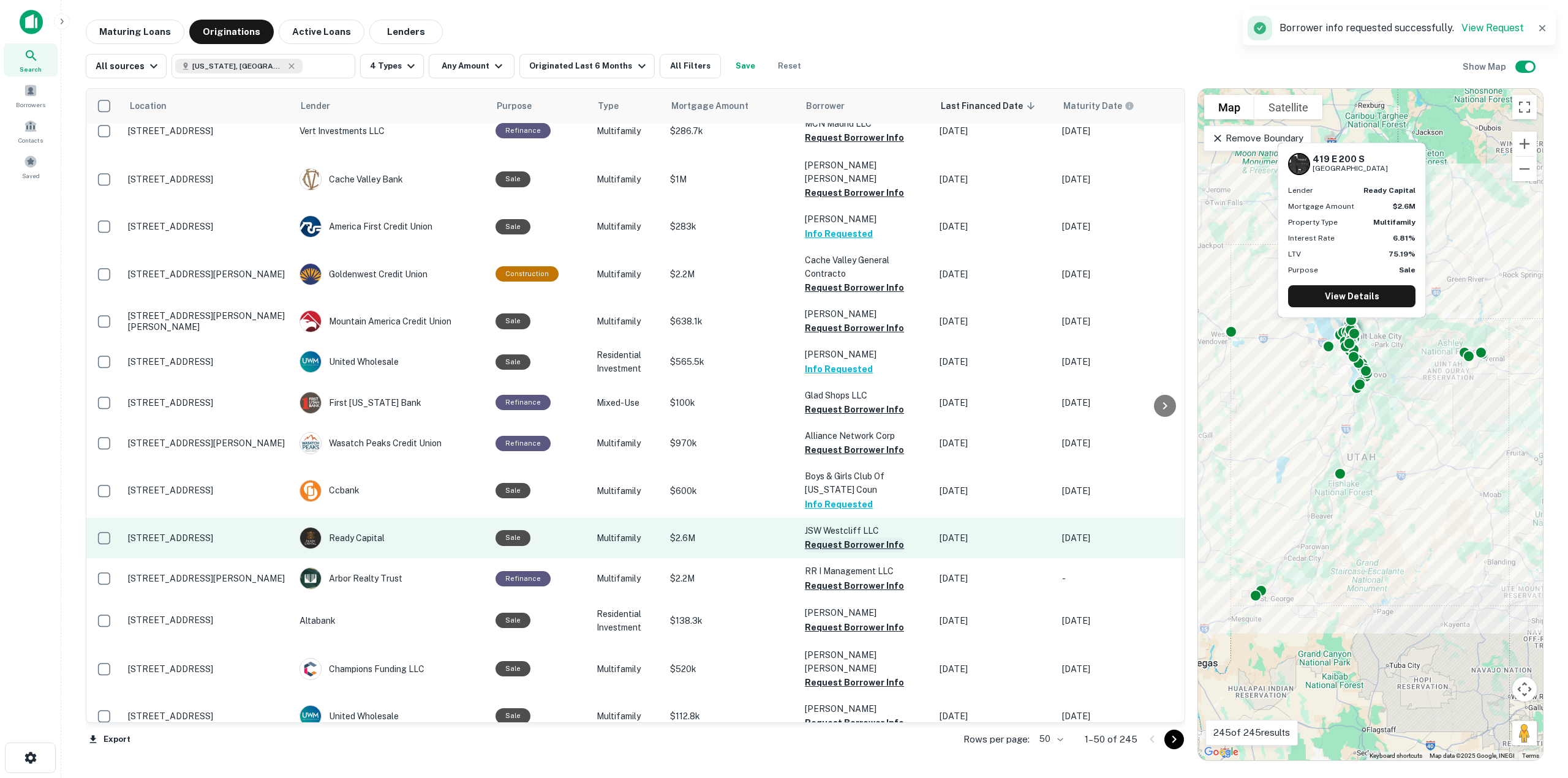
click at [869, 537] on button "Request Borrower Info" at bounding box center [855, 544] width 99 height 14
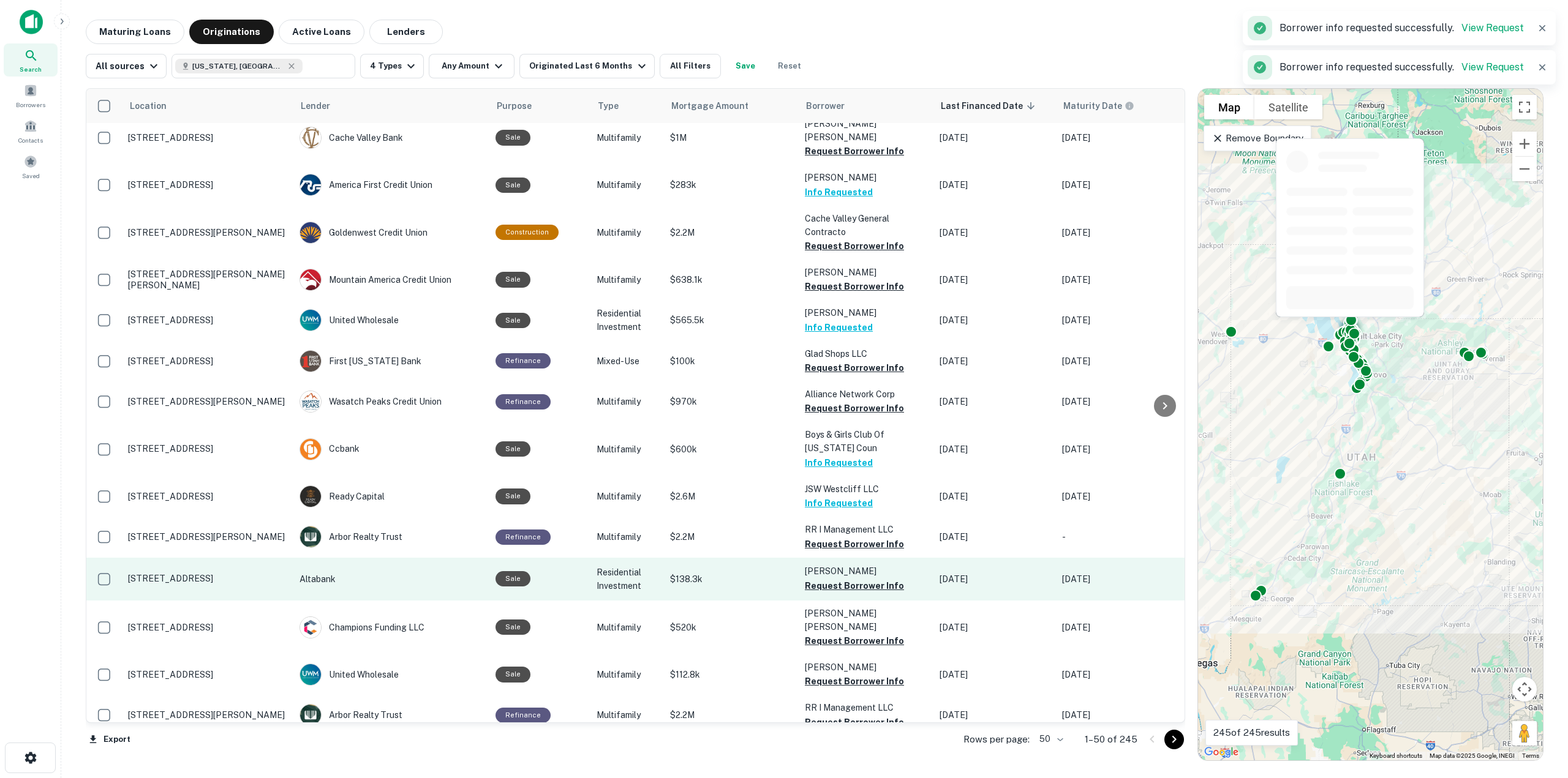
scroll to position [674, 0]
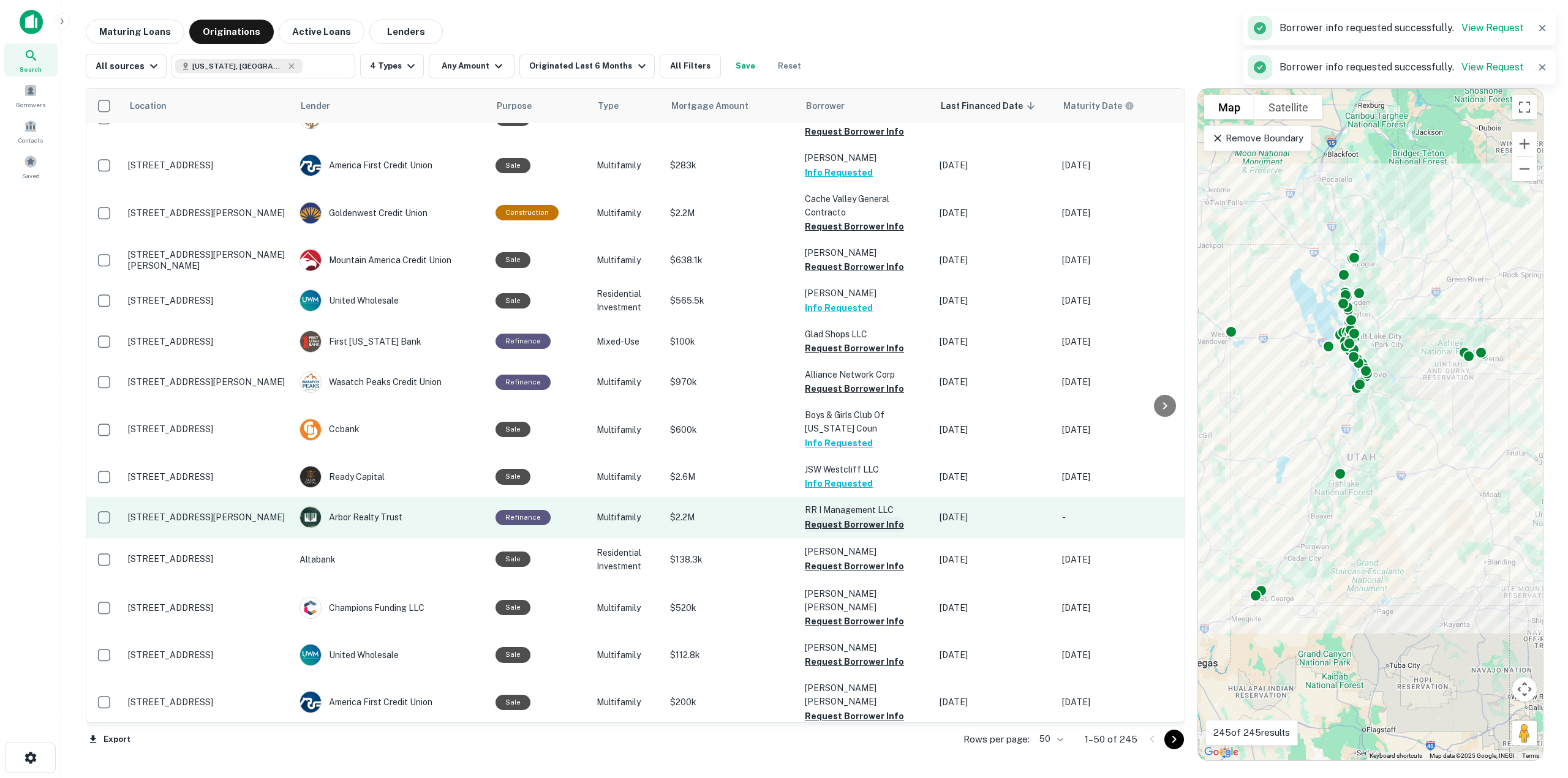
click at [865, 517] on button "Request Borrower Info" at bounding box center [855, 524] width 99 height 14
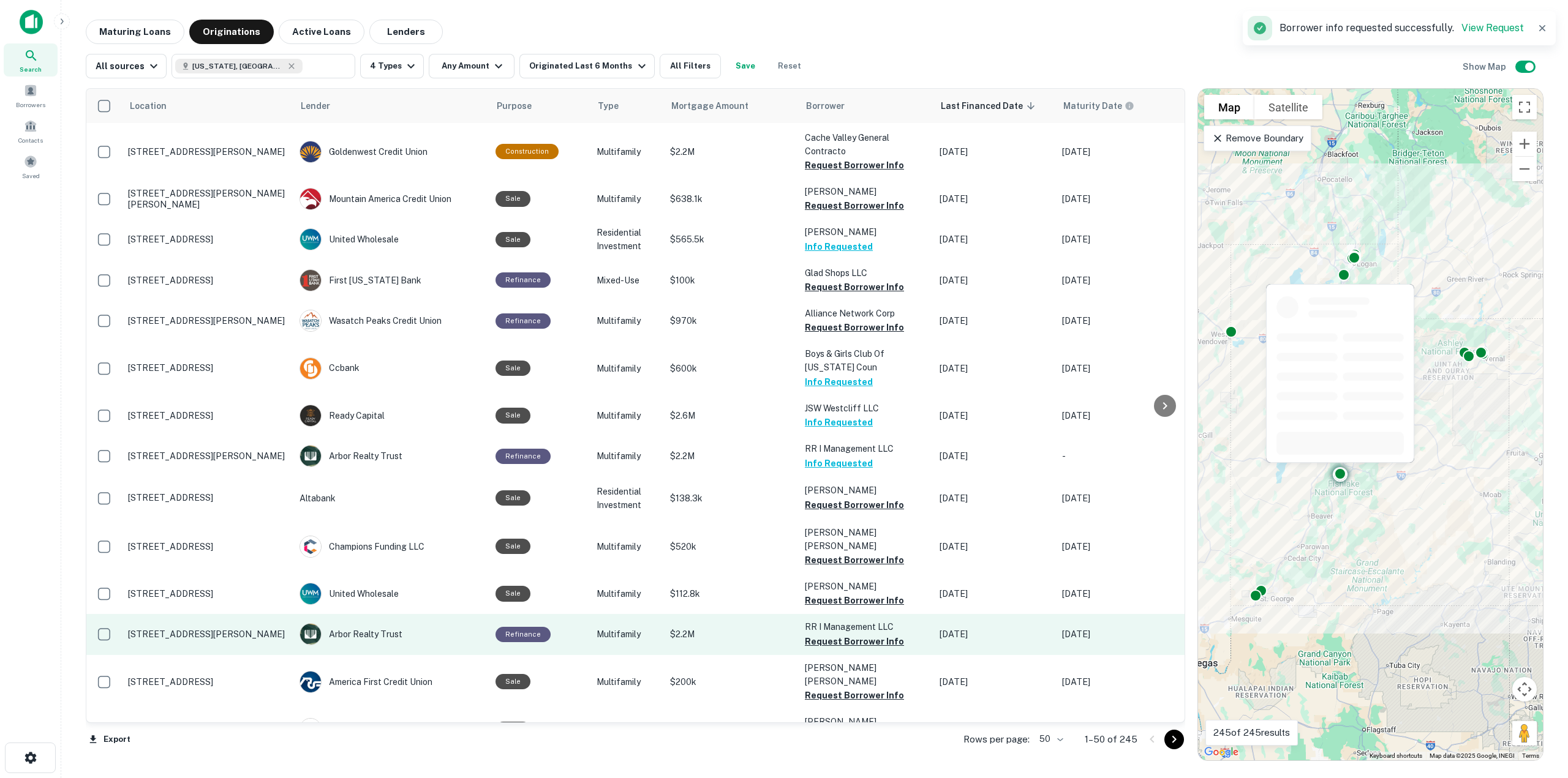
scroll to position [797, 0]
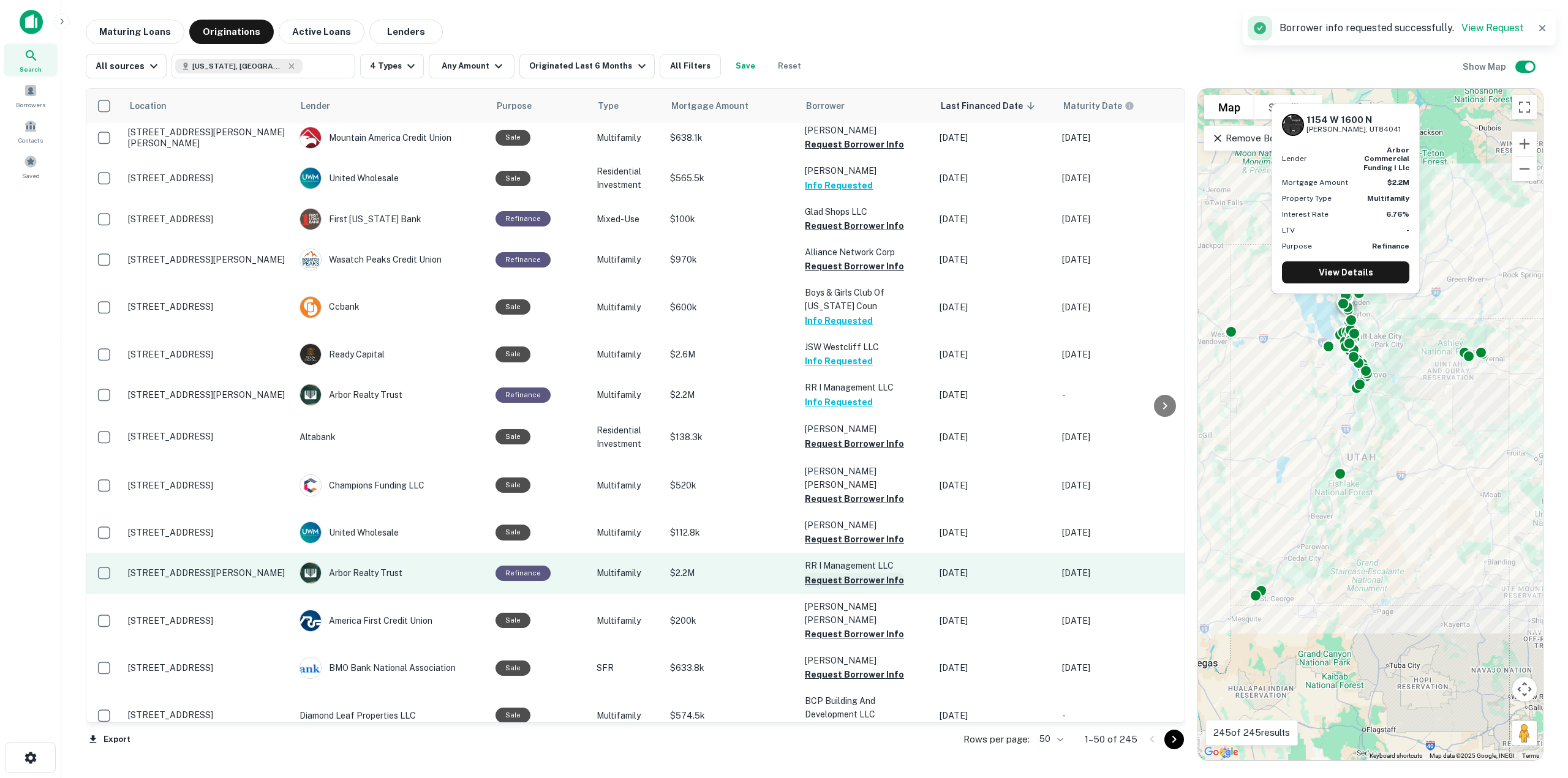
click at [872, 574] on button "Request Borrower Info" at bounding box center [855, 580] width 99 height 14
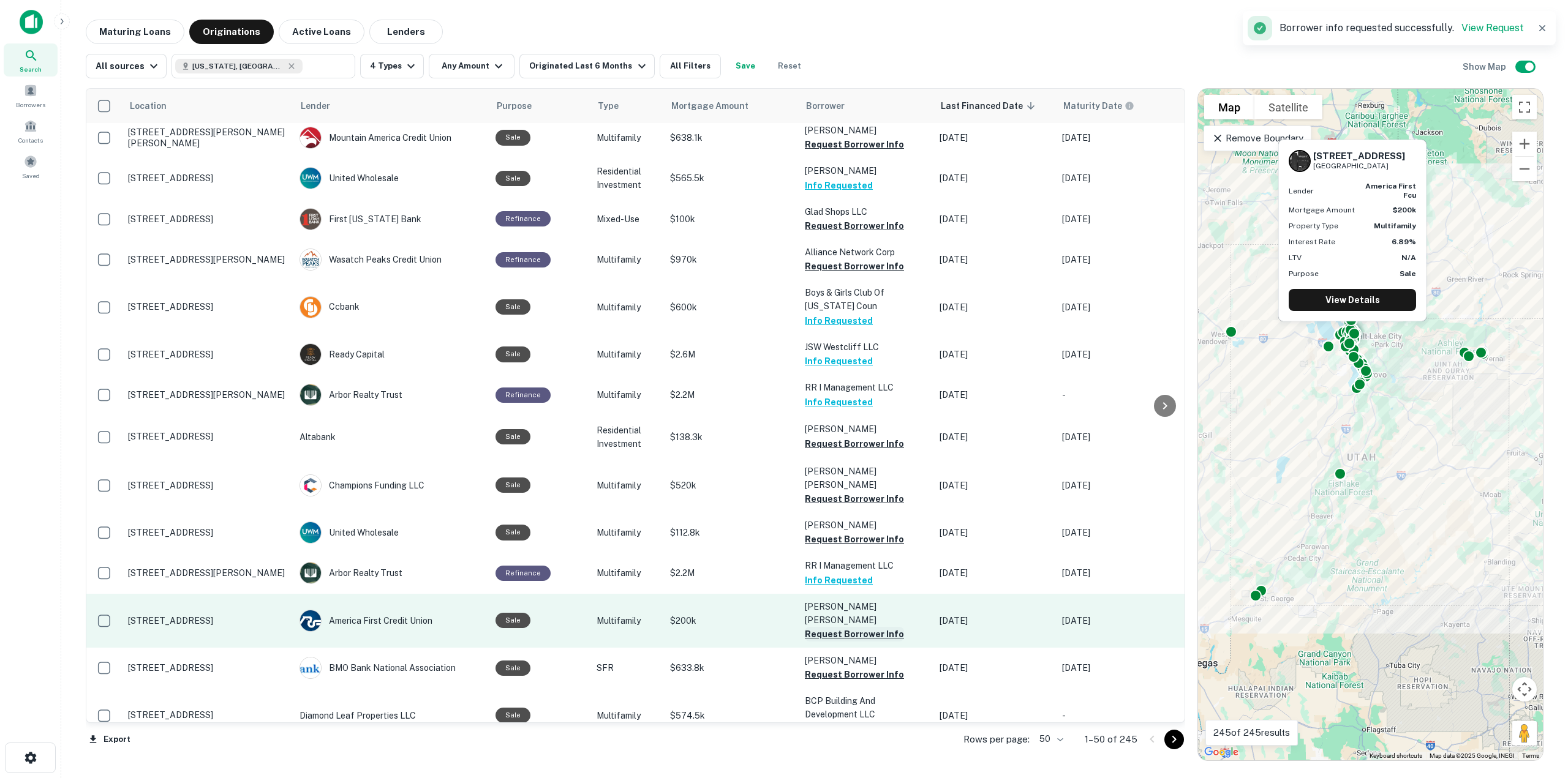
drag, startPoint x: 866, startPoint y: 571, endPoint x: 828, endPoint y: 579, distance: 38.8
click at [828, 627] on button "Request Borrower Info" at bounding box center [855, 634] width 99 height 14
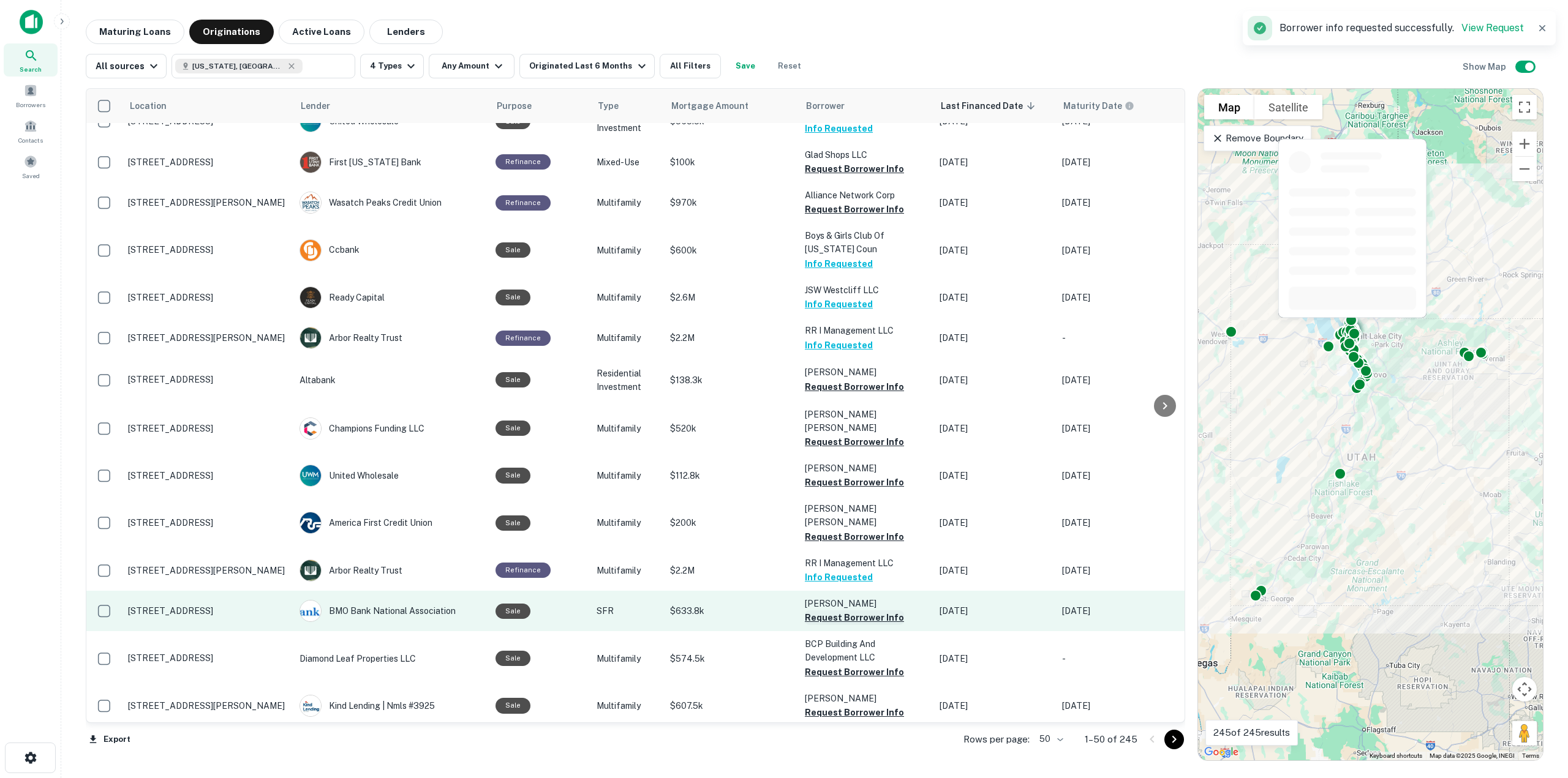
scroll to position [857, 0]
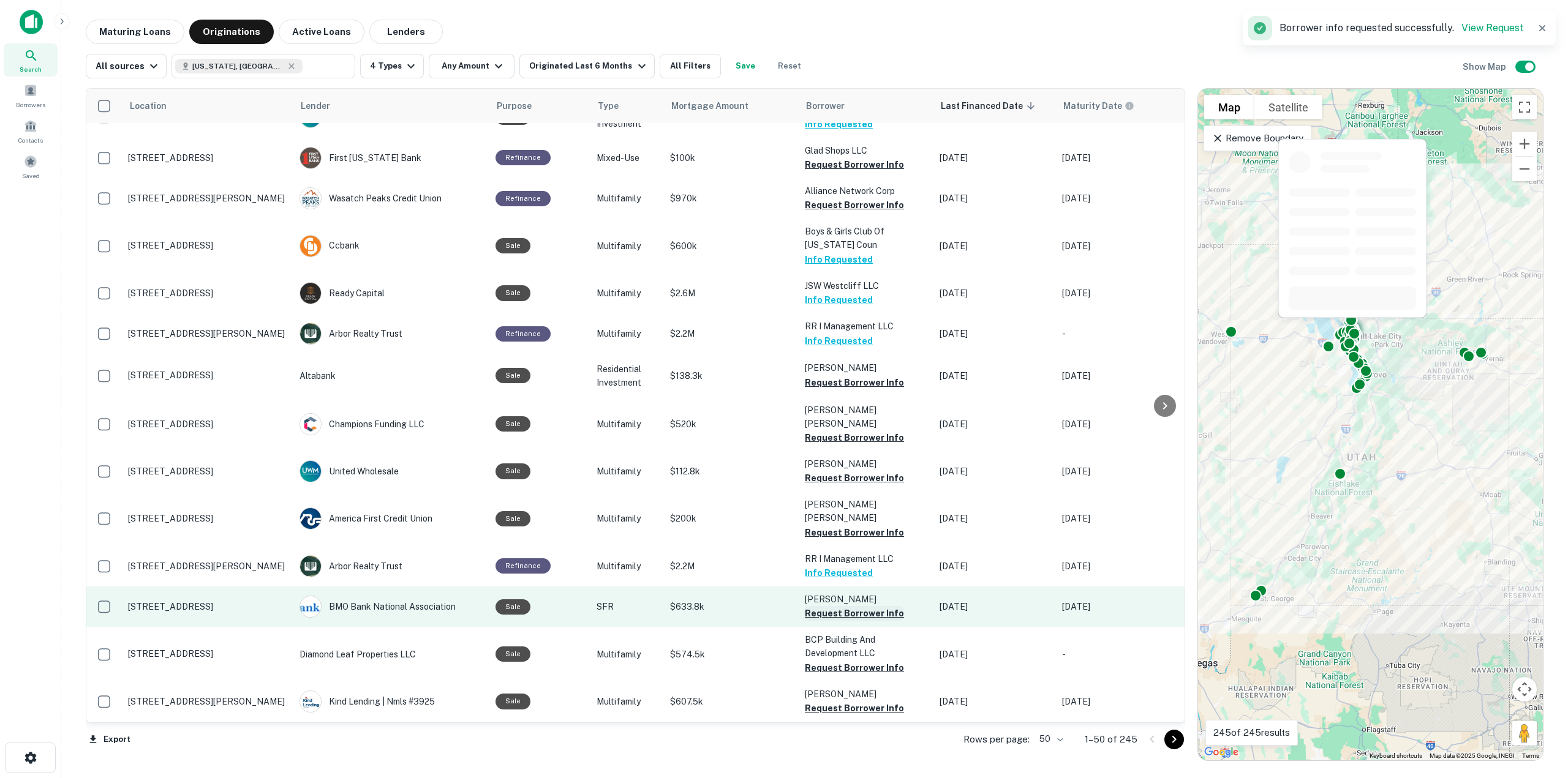
click at [846, 606] on button "Request Borrower Info" at bounding box center [855, 613] width 99 height 14
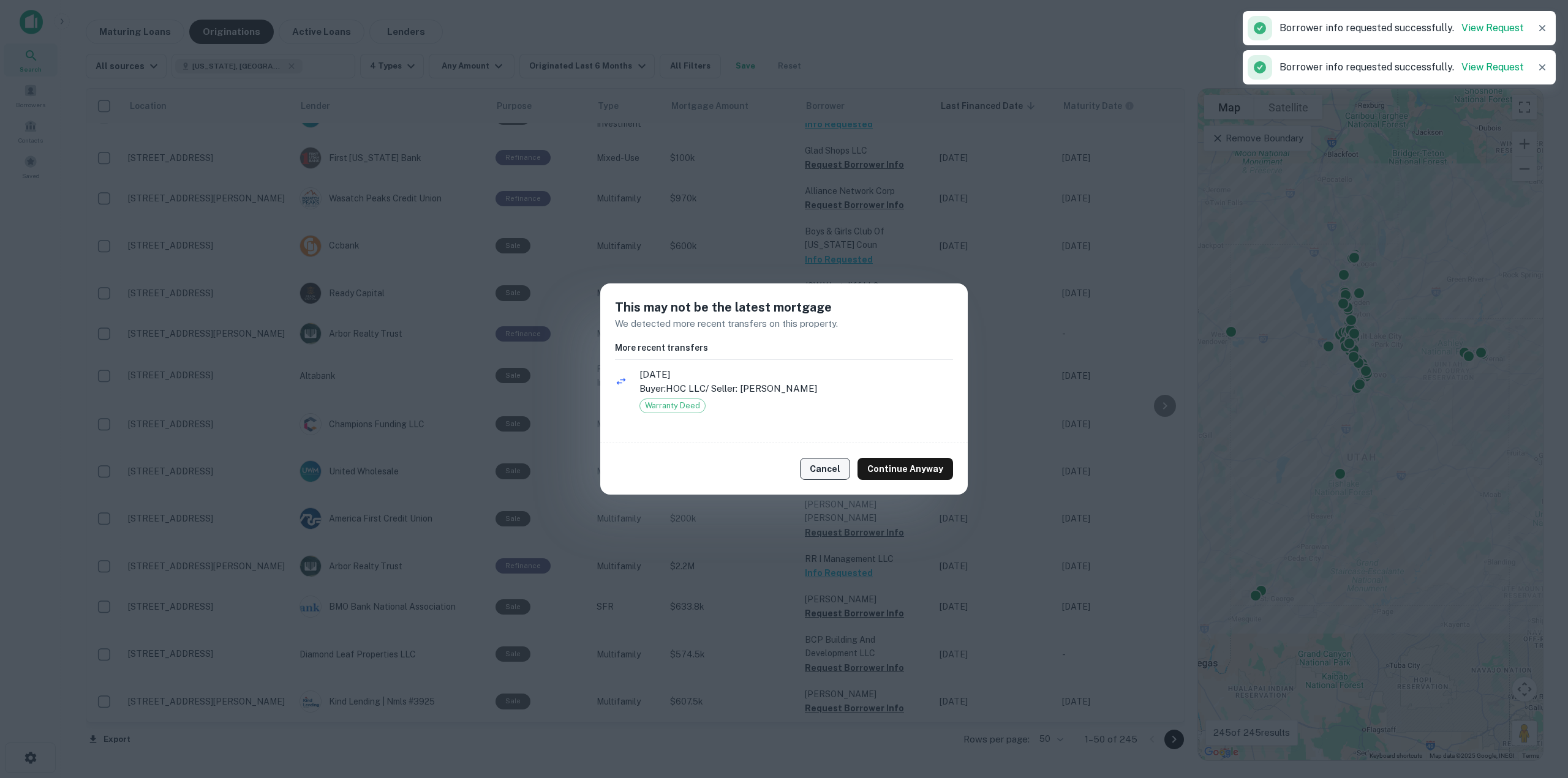
click at [820, 470] on button "Cancel" at bounding box center [825, 469] width 50 height 22
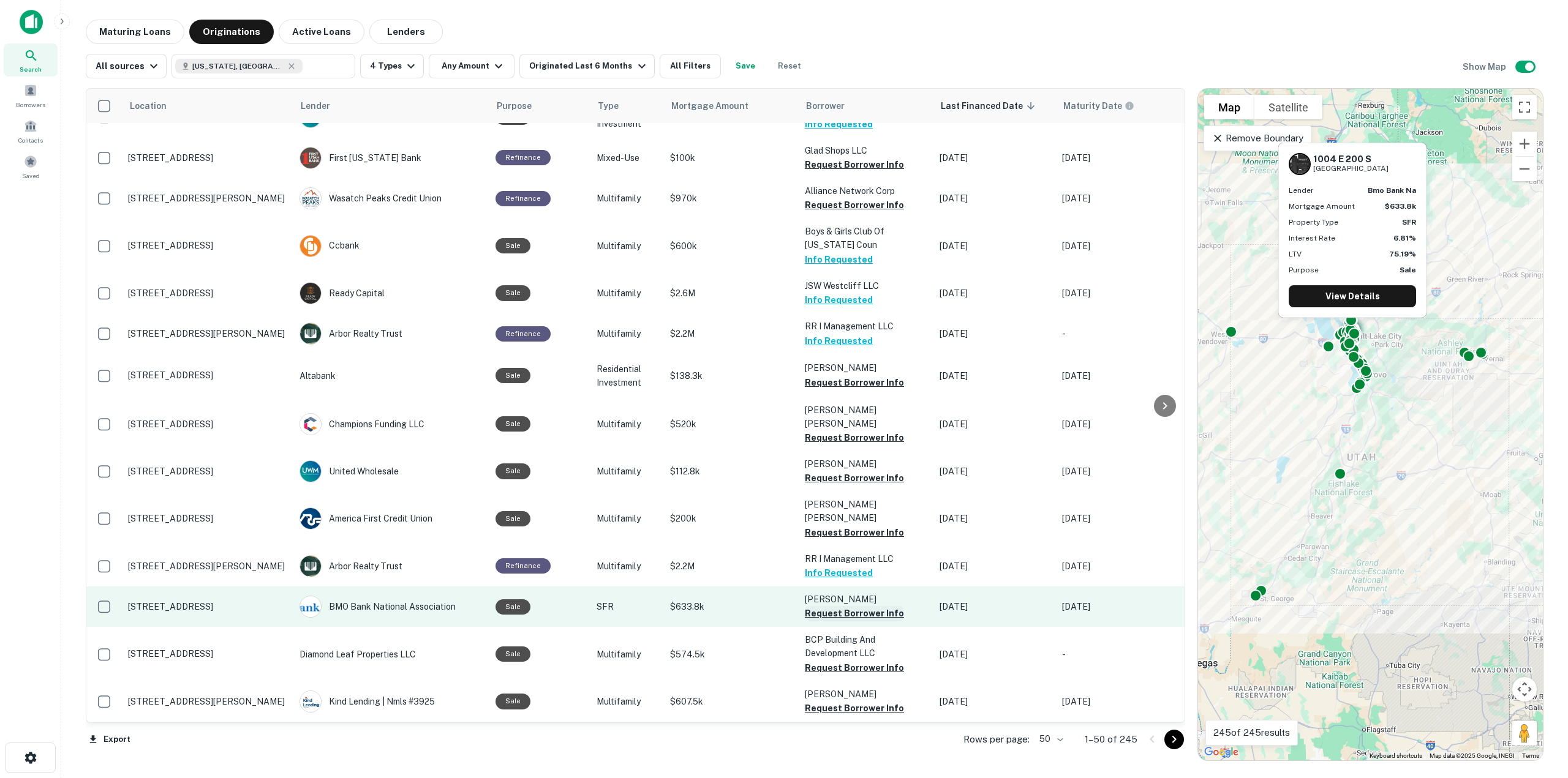
click at [846, 606] on button "Request Borrower Info" at bounding box center [855, 613] width 99 height 14
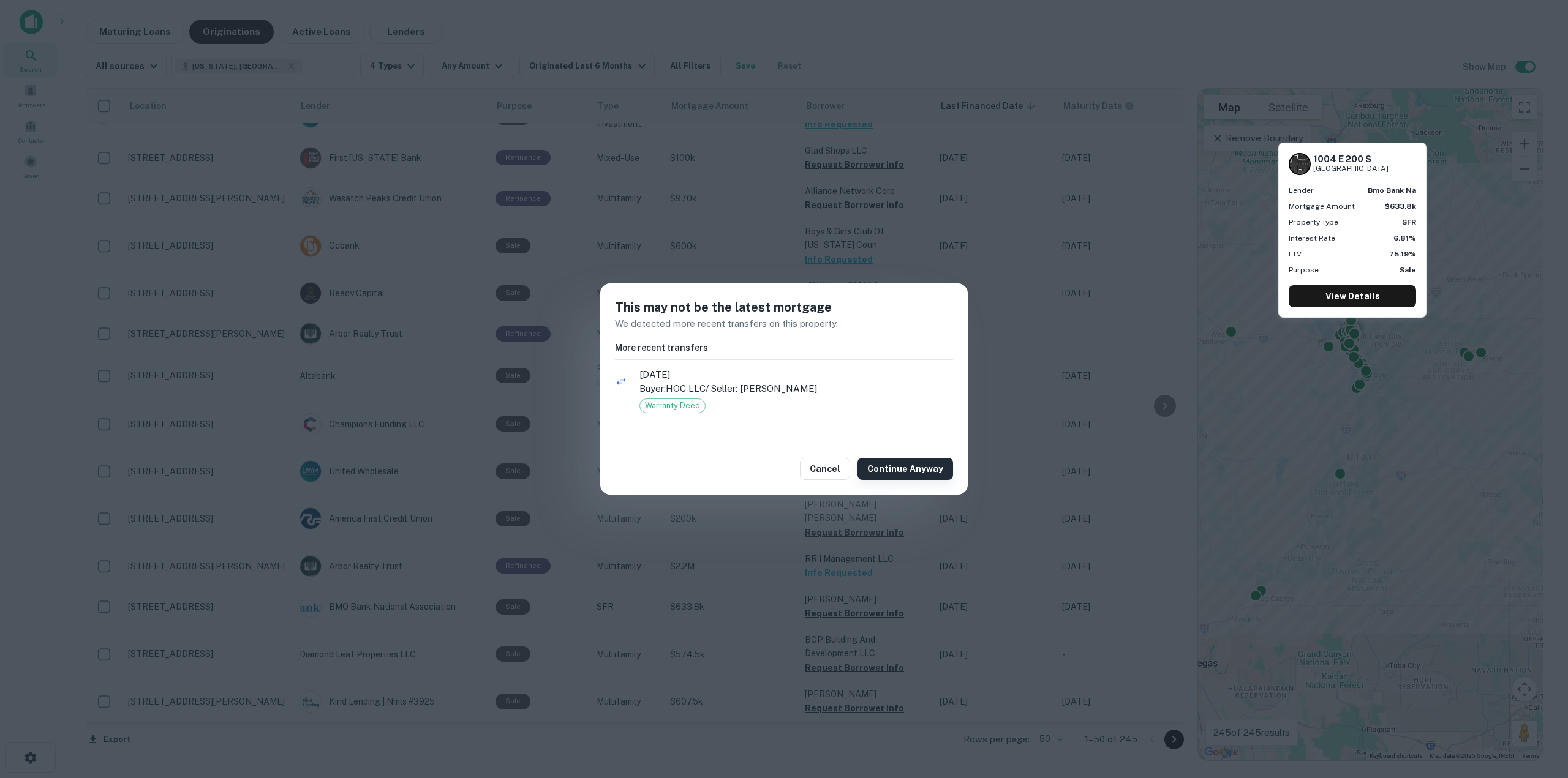
click at [886, 474] on button "Continue Anyway" at bounding box center [905, 469] width 96 height 22
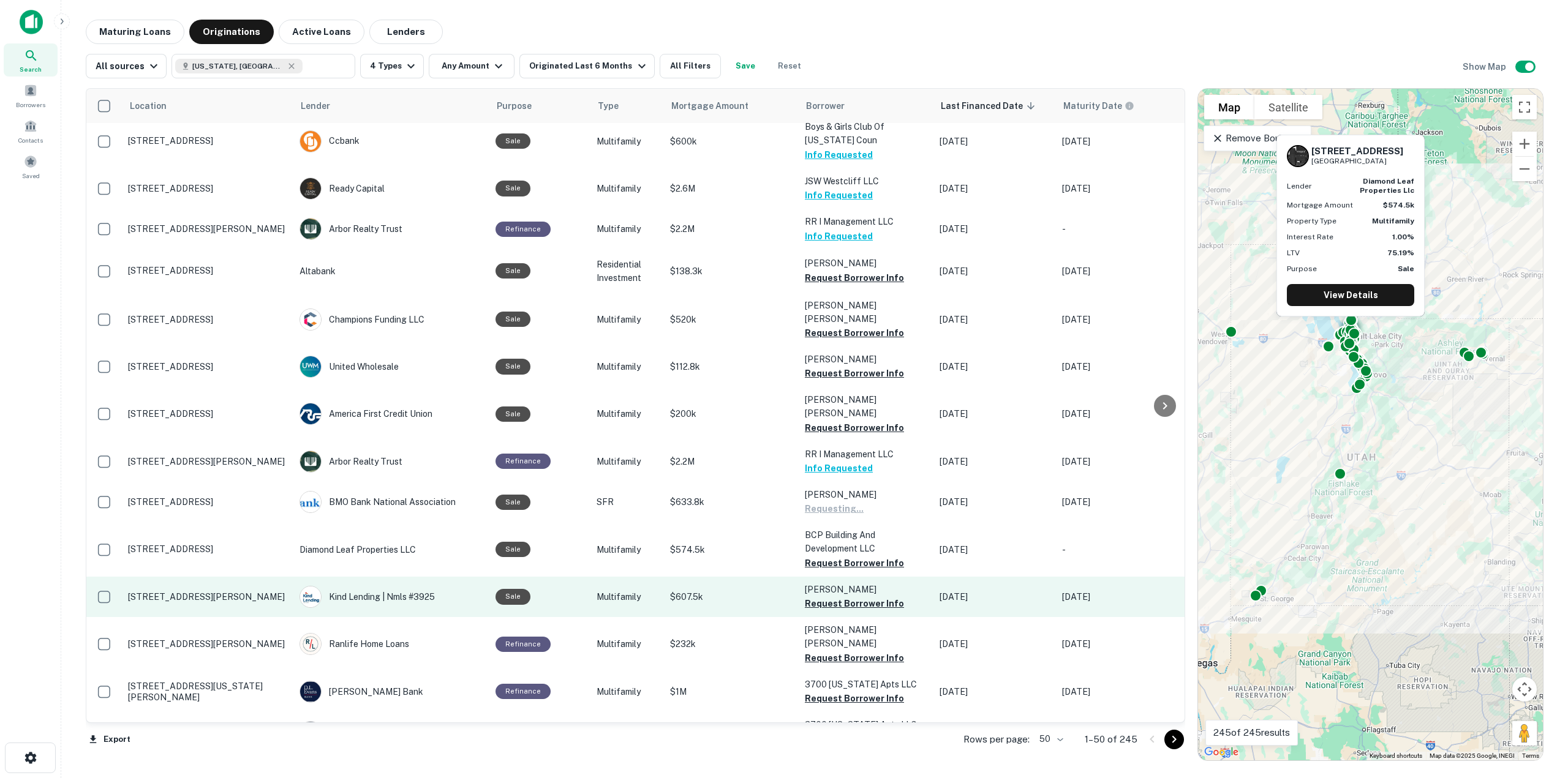
scroll to position [980, 0]
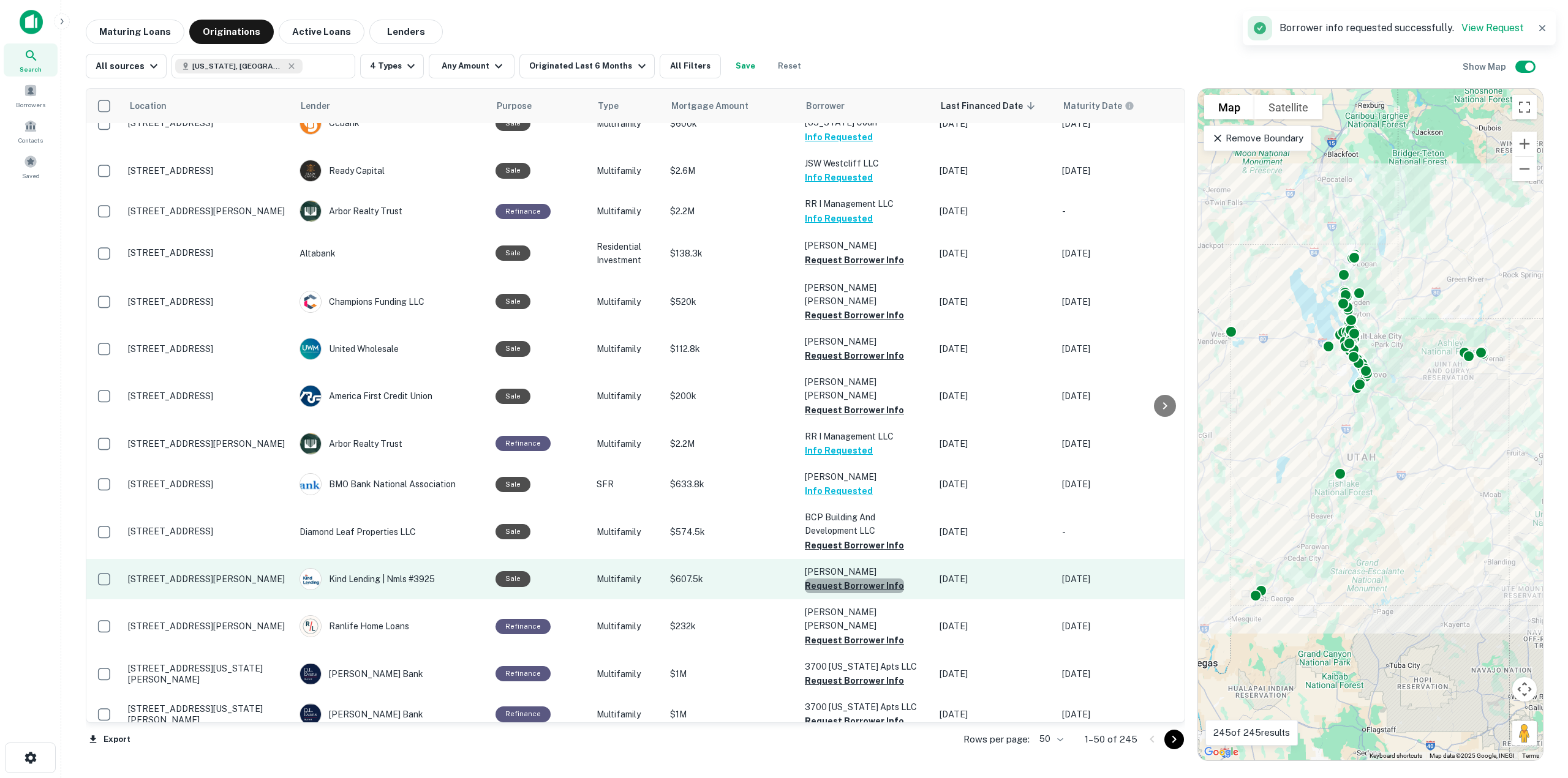
click at [882, 579] on button "Request Borrower Info" at bounding box center [855, 585] width 99 height 14
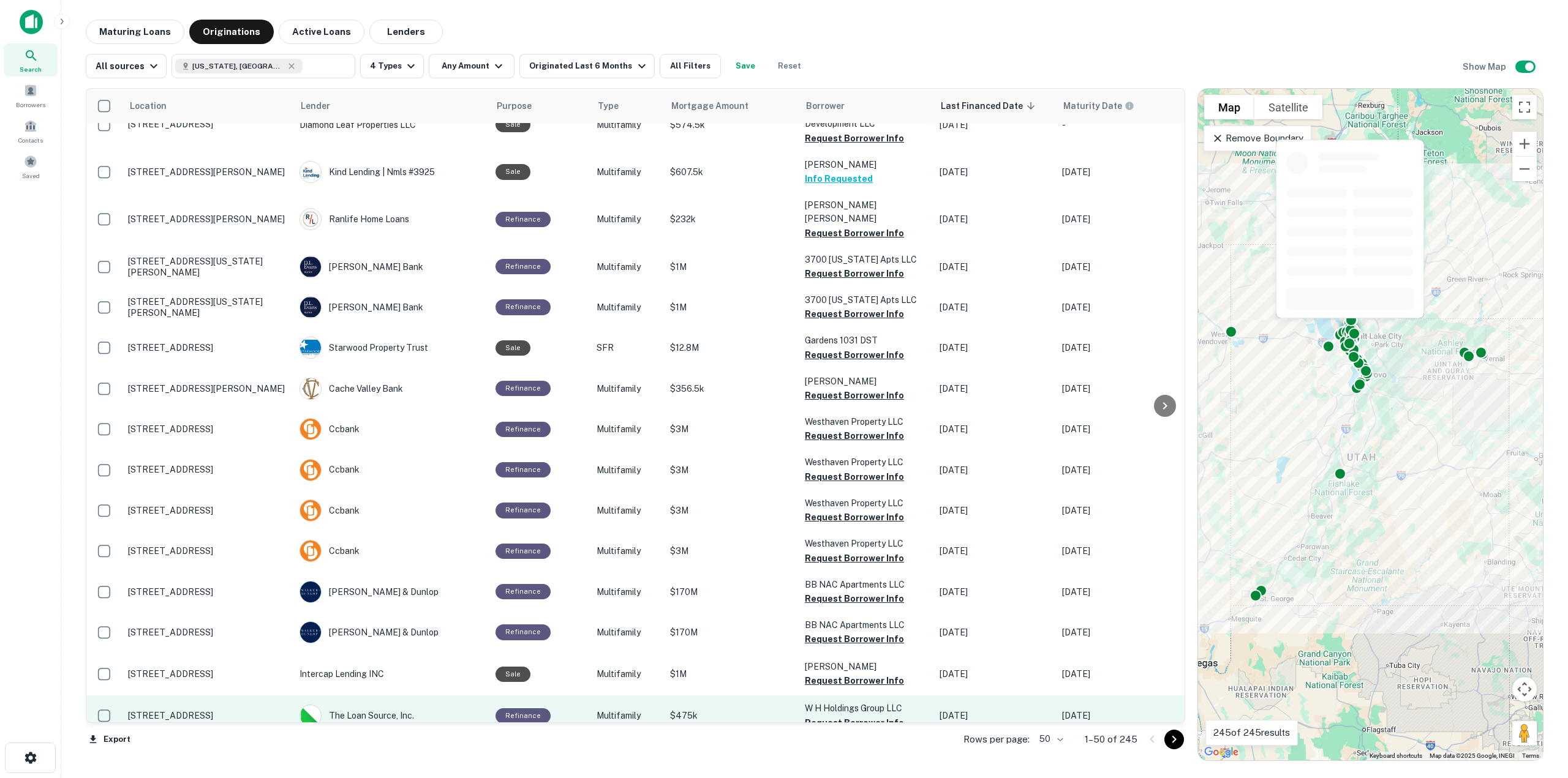
scroll to position [1409, 0]
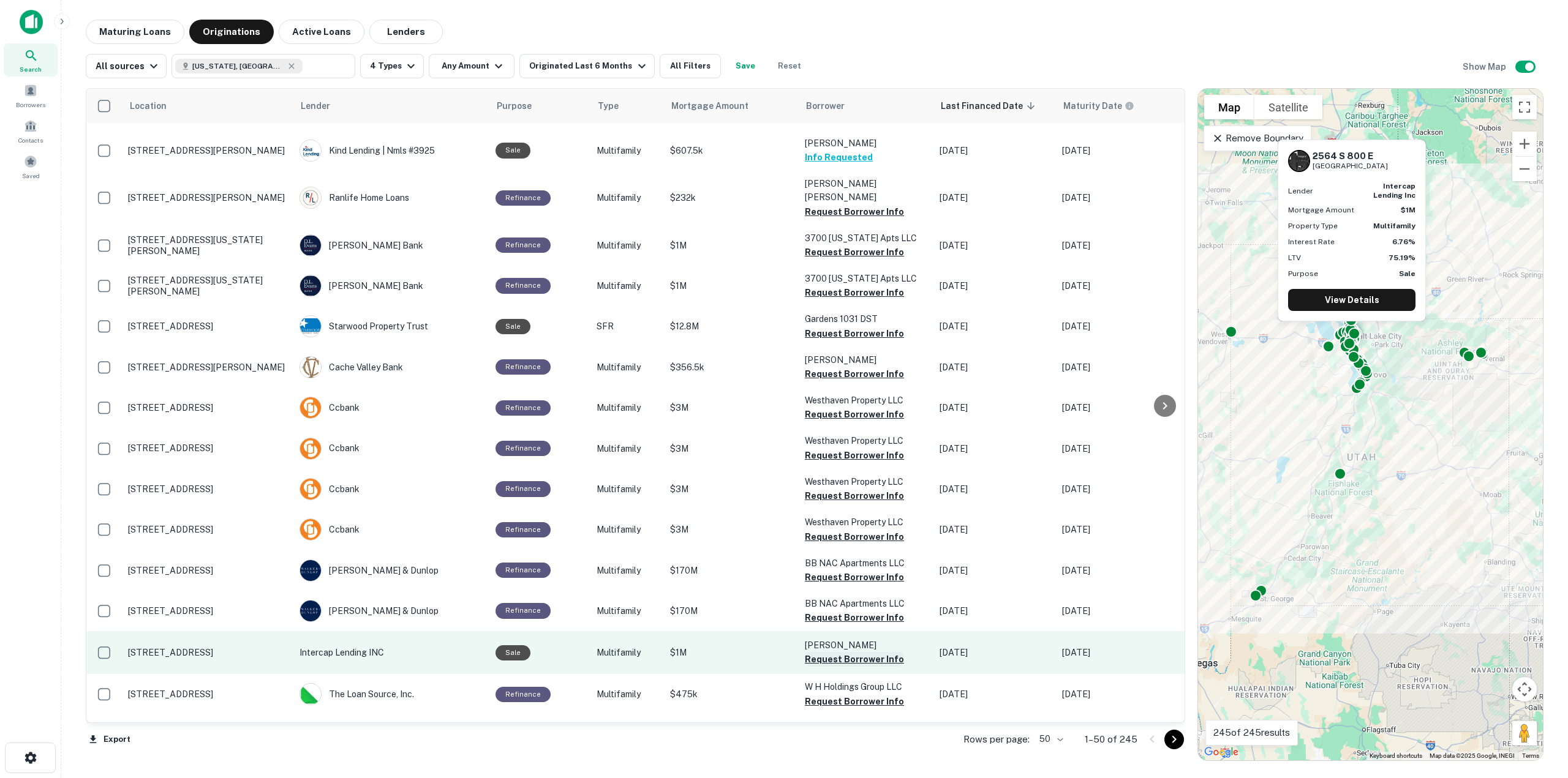
click at [891, 652] on button "Request Borrower Info" at bounding box center [855, 659] width 99 height 14
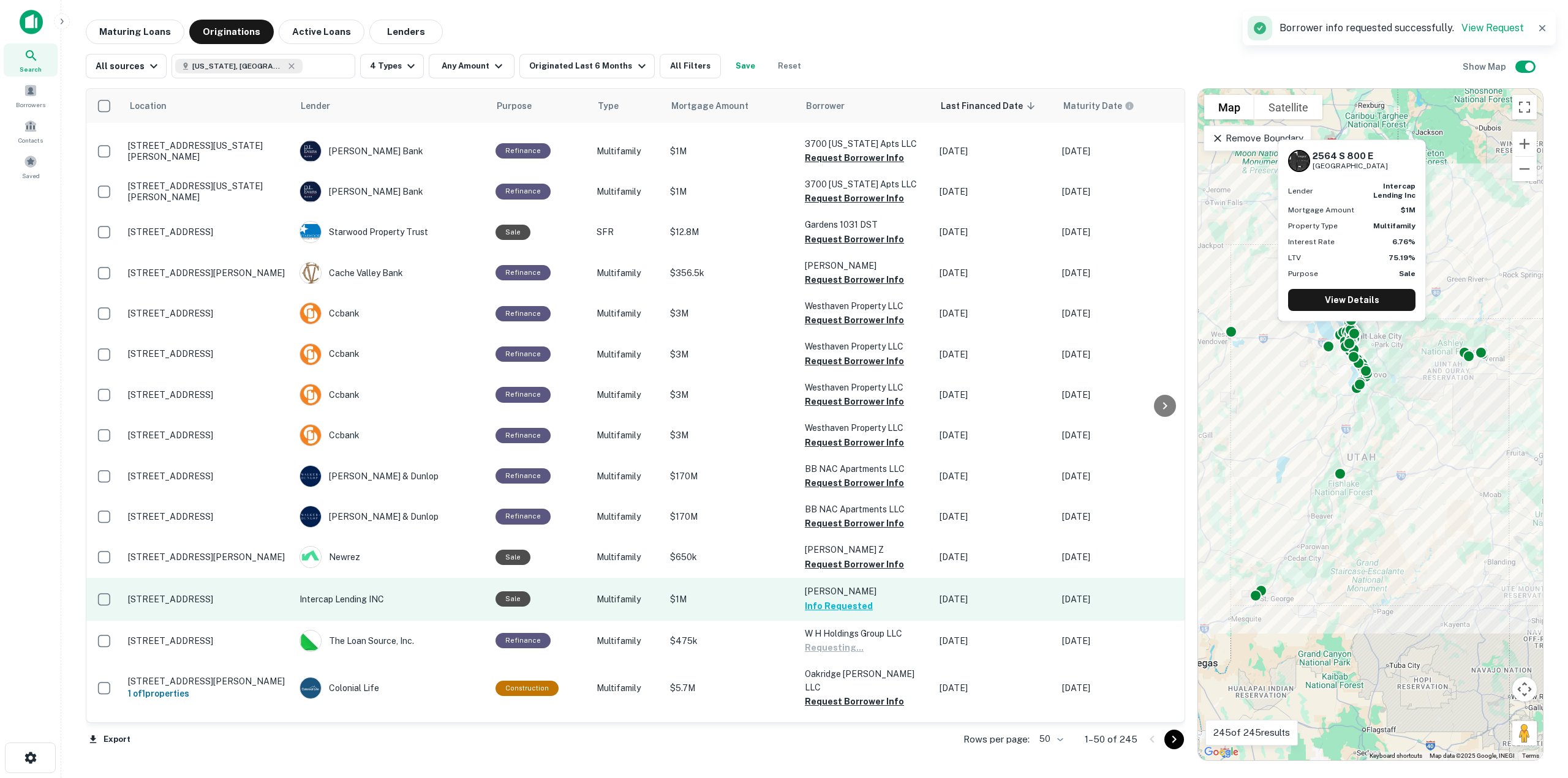
scroll to position [1519, 0]
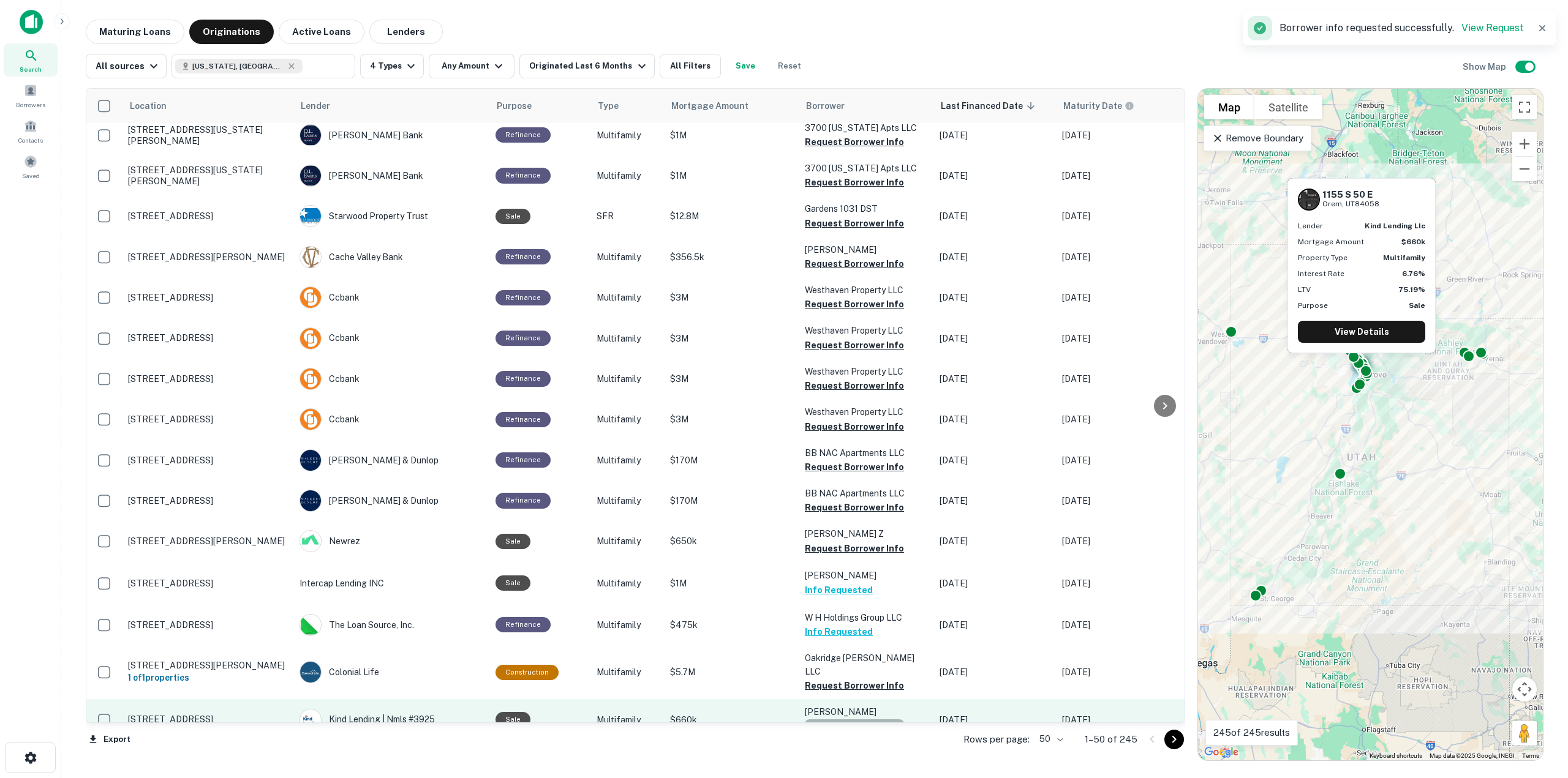
click at [864, 720] on button "Request Borrower Info" at bounding box center [855, 727] width 99 height 14
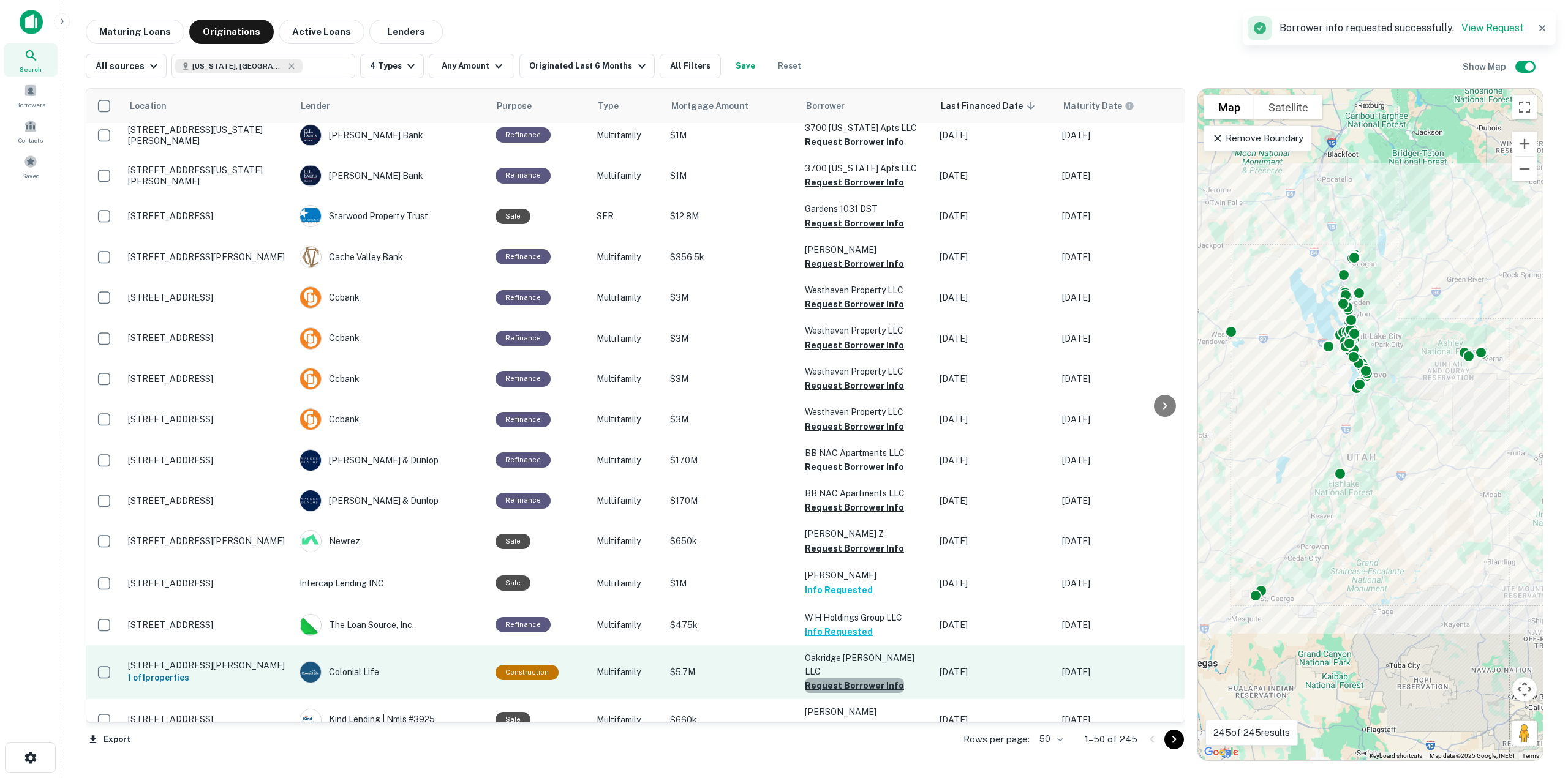
click at [863, 679] on button "Request Borrower Info" at bounding box center [855, 685] width 99 height 14
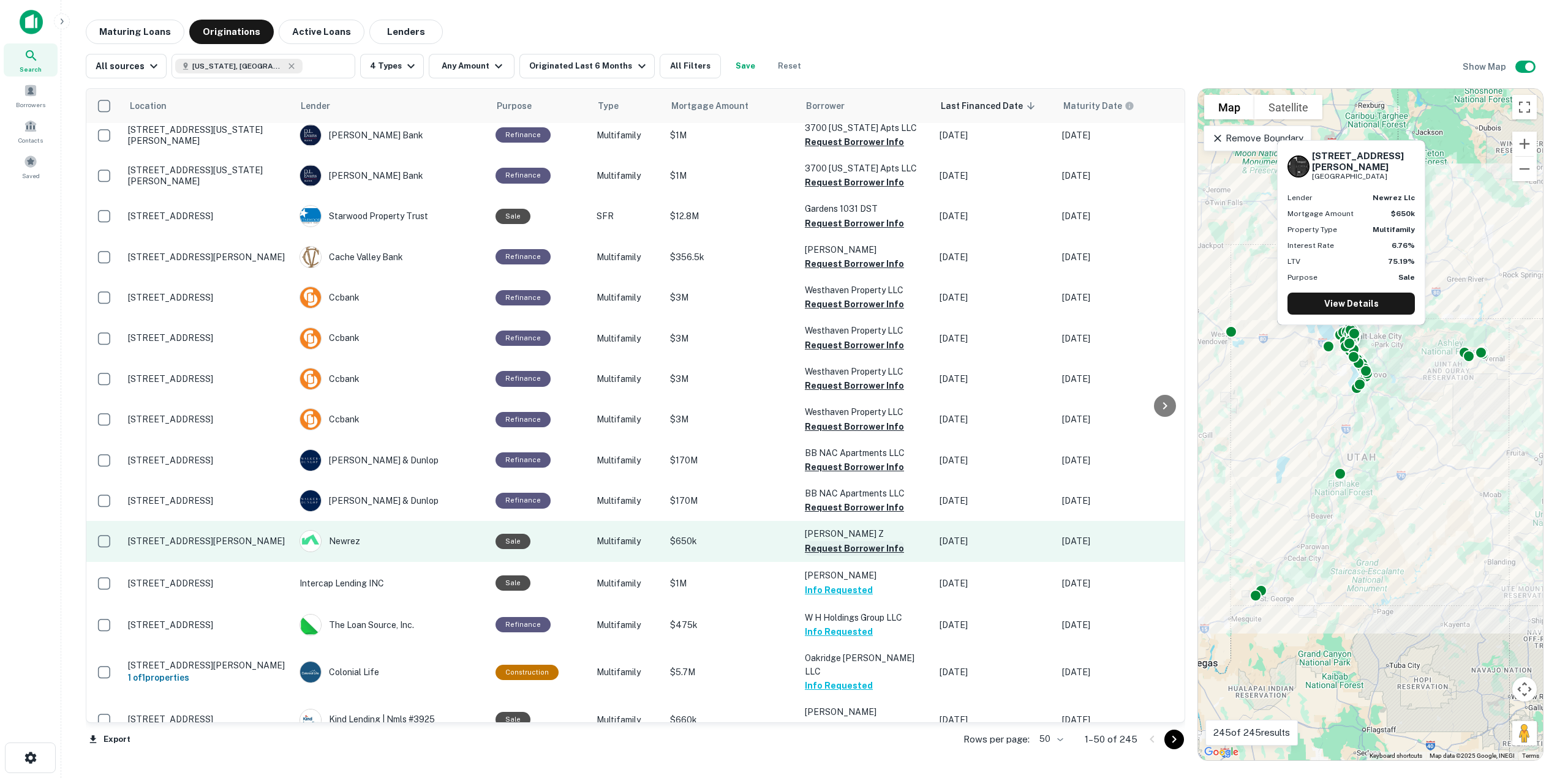
click at [876, 542] on button "Request Borrower Info" at bounding box center [855, 548] width 99 height 14
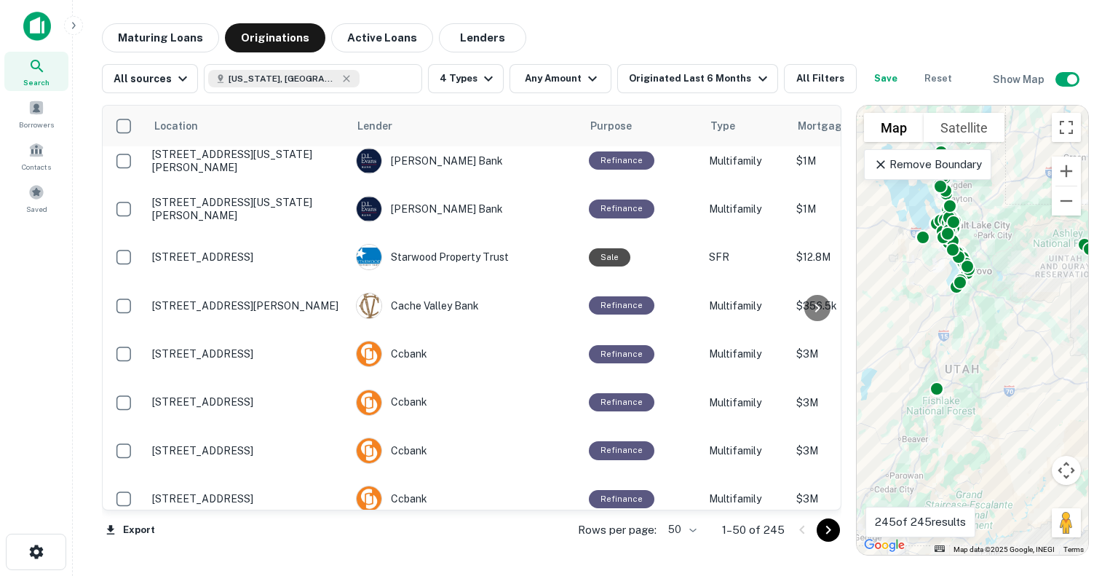
click at [542, 561] on main "Maturing Loans Originations Active Loans Lenders All sources [US_STATE], [GEOGR…" at bounding box center [596, 288] width 1046 height 576
